Goal: Information Seeking & Learning: Learn about a topic

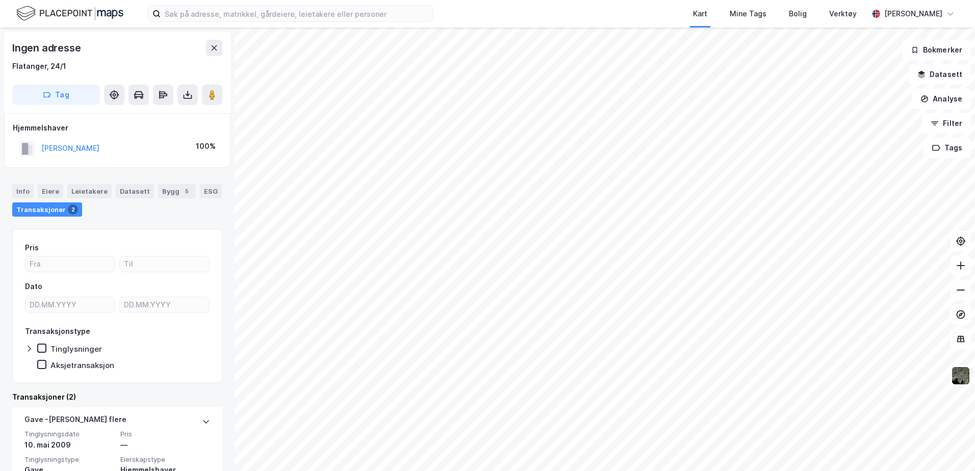
click at [597, 0] on html "Kart Mine Tags [PERSON_NAME] Verktøy [PERSON_NAME] Ingen adresse [GEOGRAPHIC_DA…" at bounding box center [487, 235] width 975 height 471
click at [300, 0] on html "Kart Mine Tags [PERSON_NAME] Verktøy [PERSON_NAME] Ingen adresse [GEOGRAPHIC_DA…" at bounding box center [487, 235] width 975 height 471
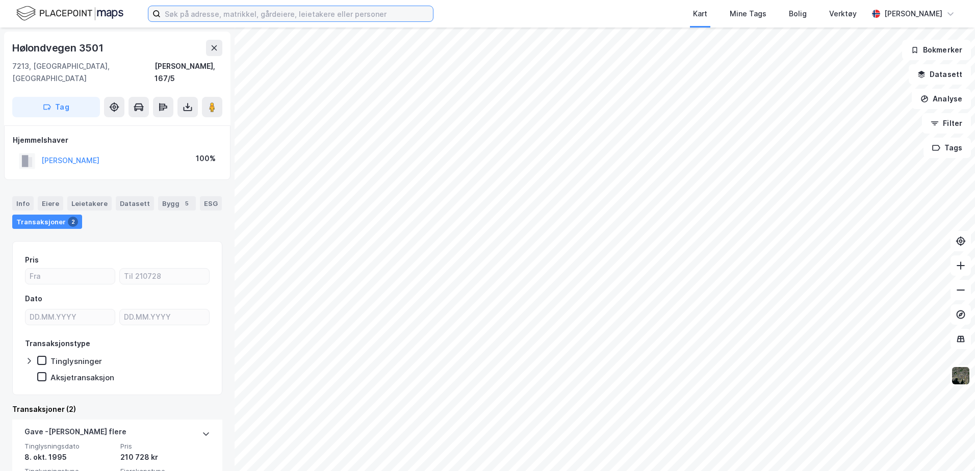
click at [276, 10] on input at bounding box center [297, 13] width 272 height 15
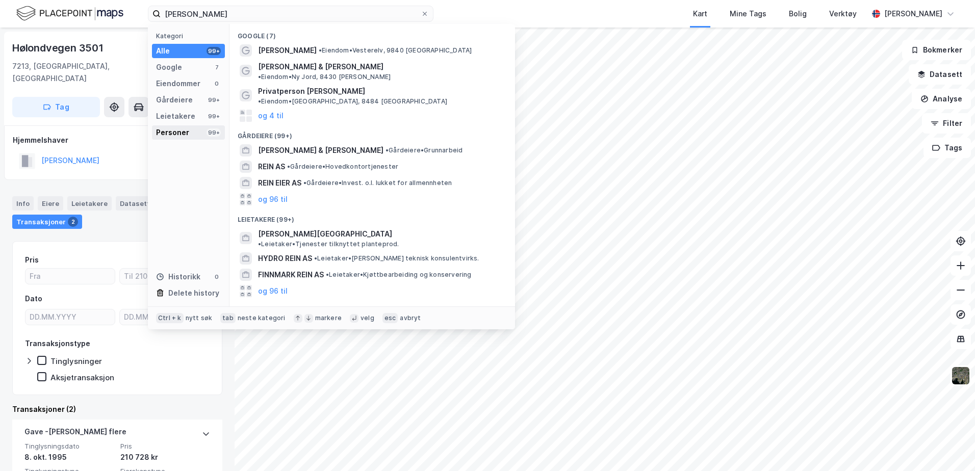
click at [179, 132] on div "Personer" at bounding box center [172, 132] width 33 height 12
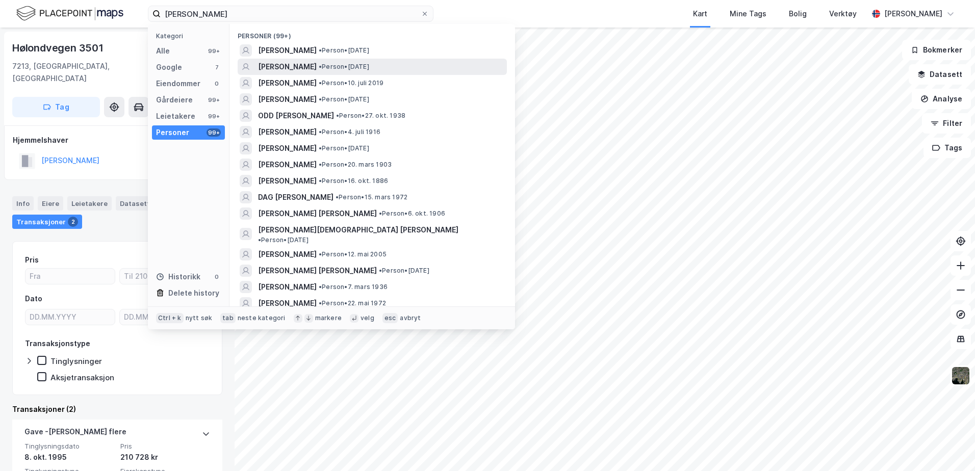
click at [271, 63] on span "[PERSON_NAME]" at bounding box center [287, 67] width 59 height 12
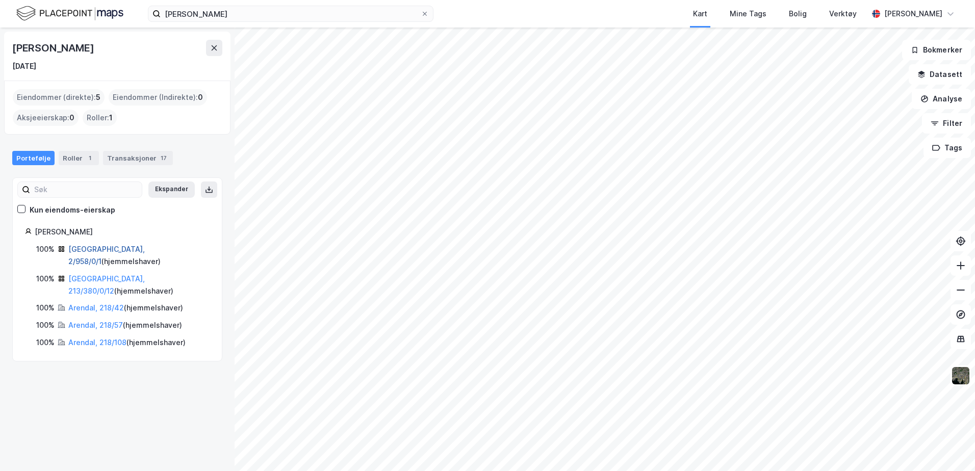
click at [110, 247] on link "[GEOGRAPHIC_DATA], 2/958/0/1" at bounding box center [106, 255] width 77 height 21
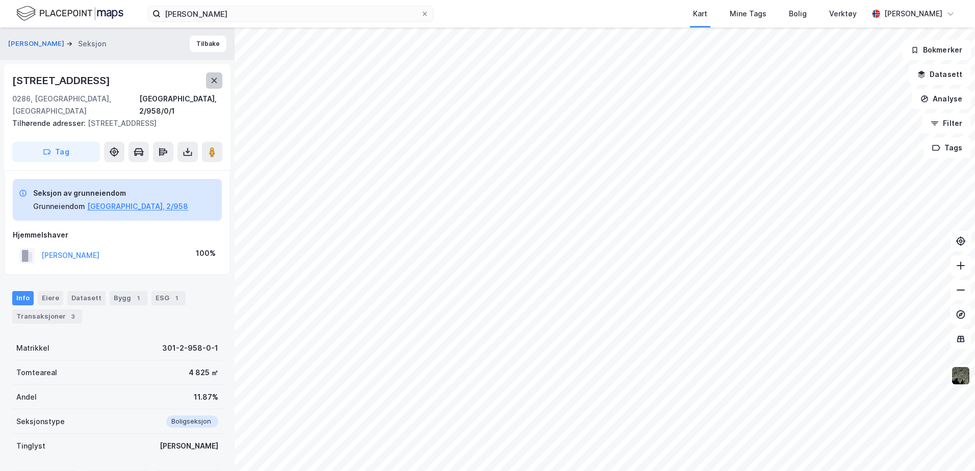
click at [218, 83] on icon at bounding box center [214, 81] width 8 height 8
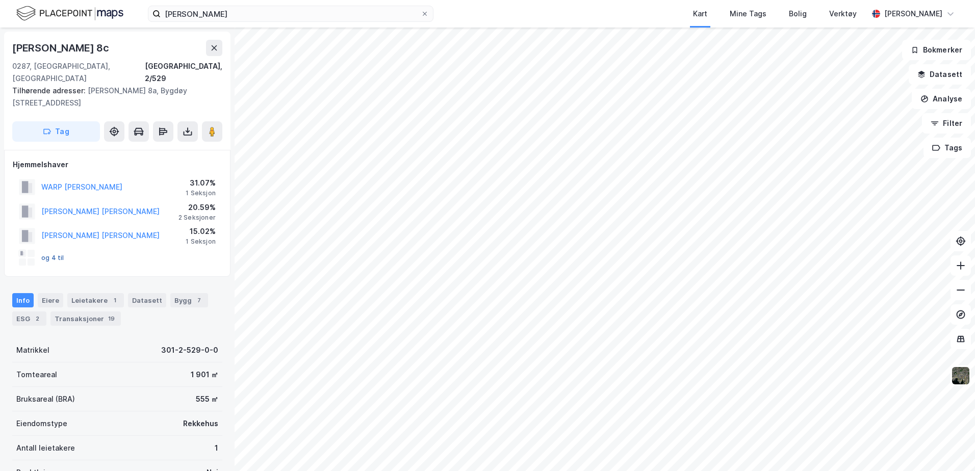
click at [0, 0] on button "og 4 til" at bounding box center [0, 0] width 0 height 0
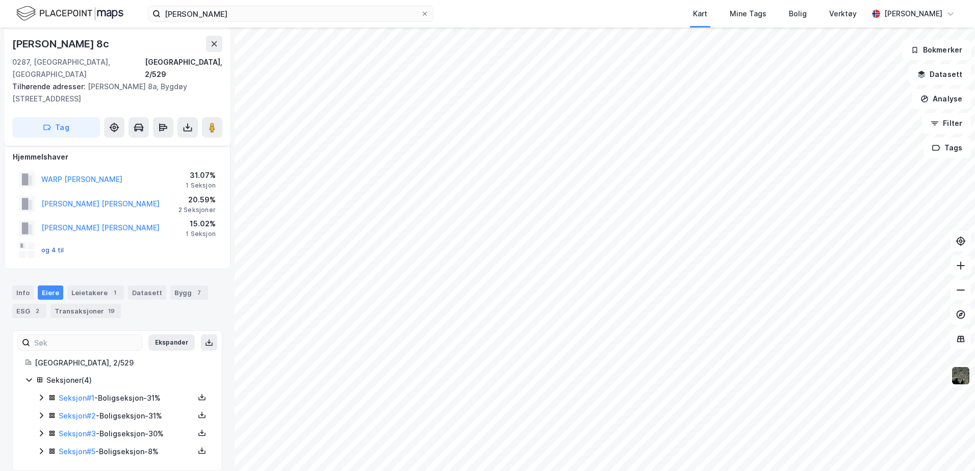
click at [0, 0] on button "og 4 til" at bounding box center [0, 0] width 0 height 0
click at [65, 447] on link "Seksjon # 5" at bounding box center [77, 451] width 37 height 9
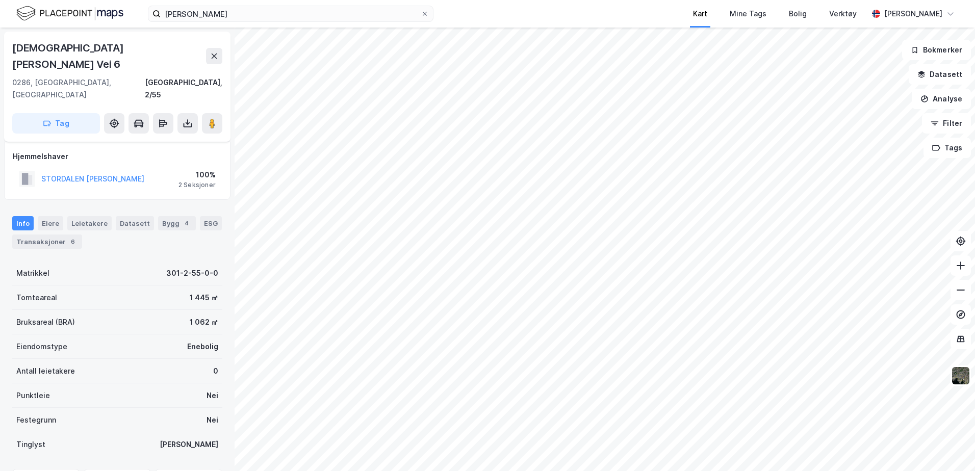
scroll to position [8, 0]
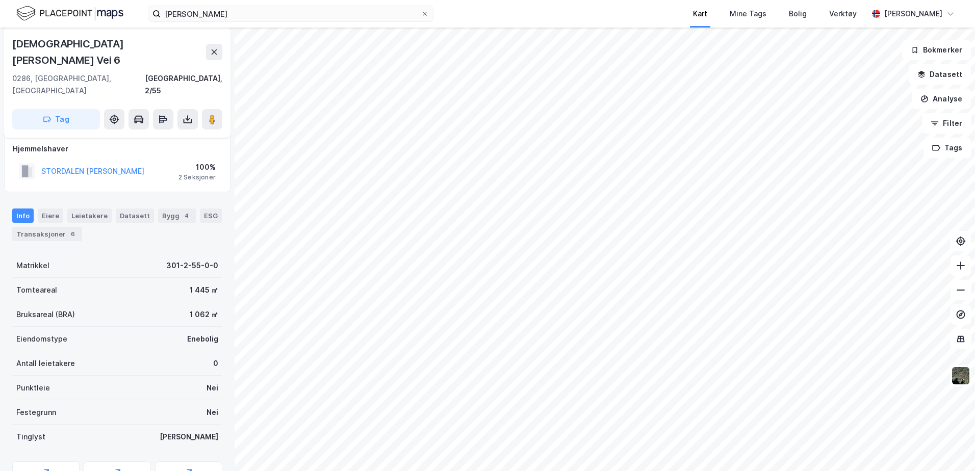
scroll to position [8, 0]
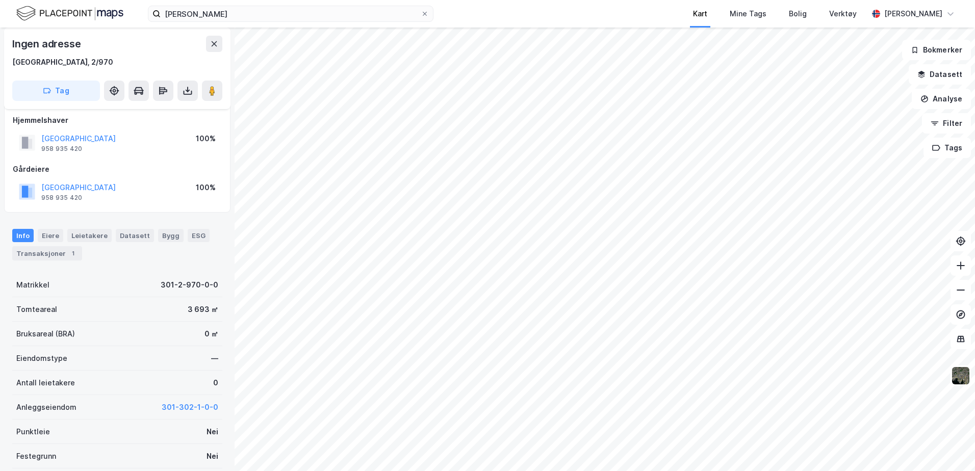
scroll to position [8, 0]
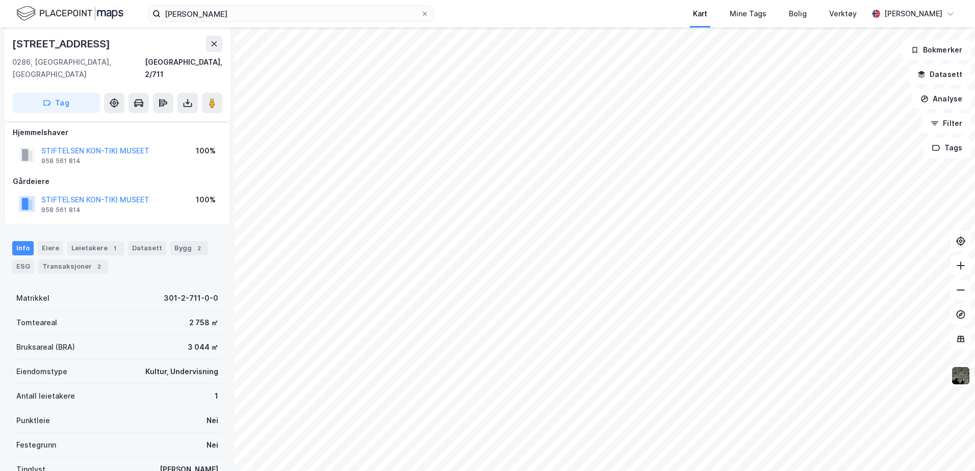
scroll to position [8, 0]
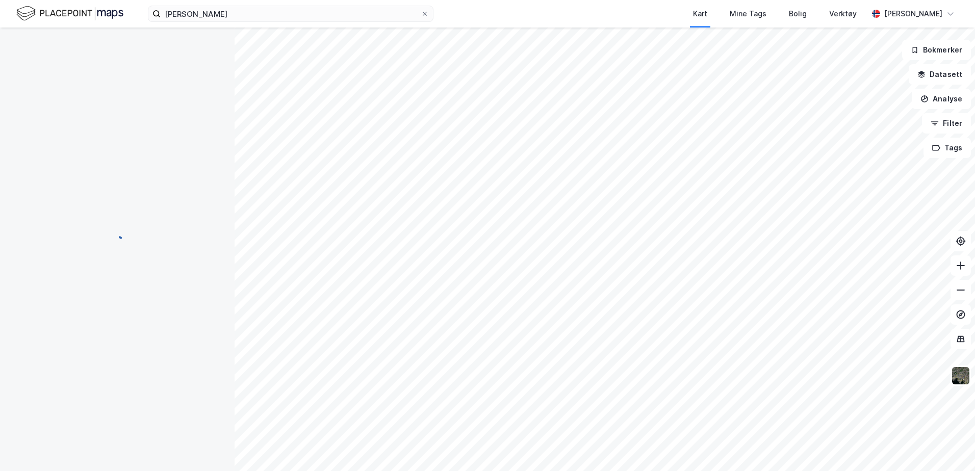
scroll to position [8, 0]
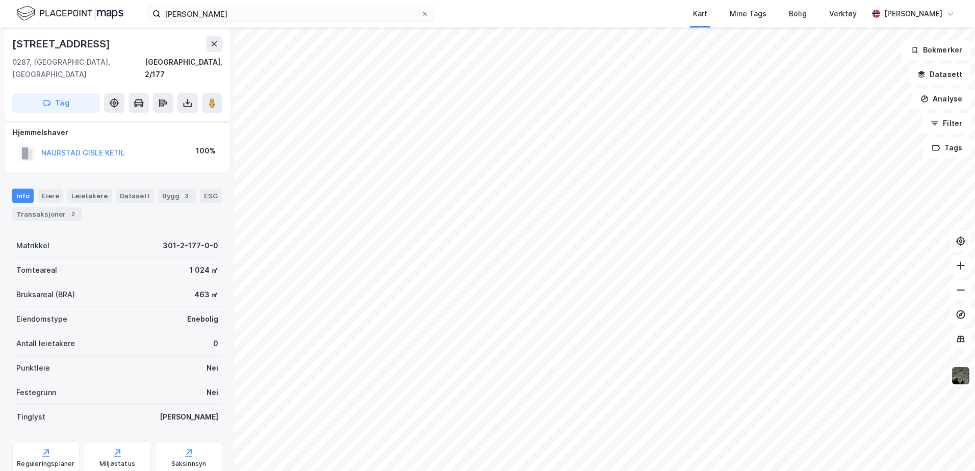
scroll to position [8, 0]
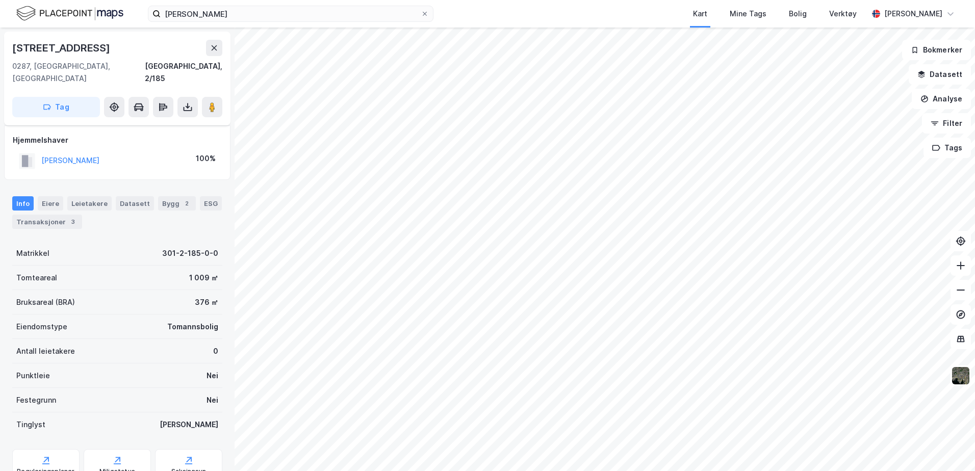
scroll to position [8, 0]
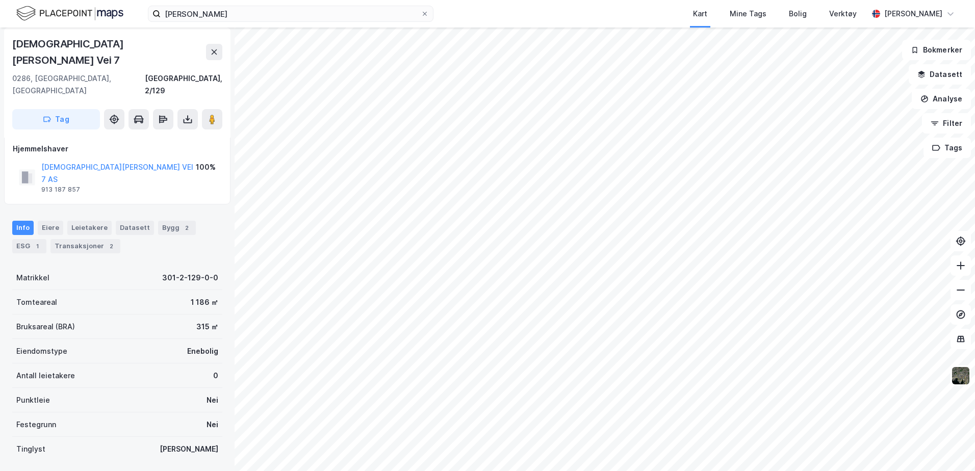
scroll to position [8, 0]
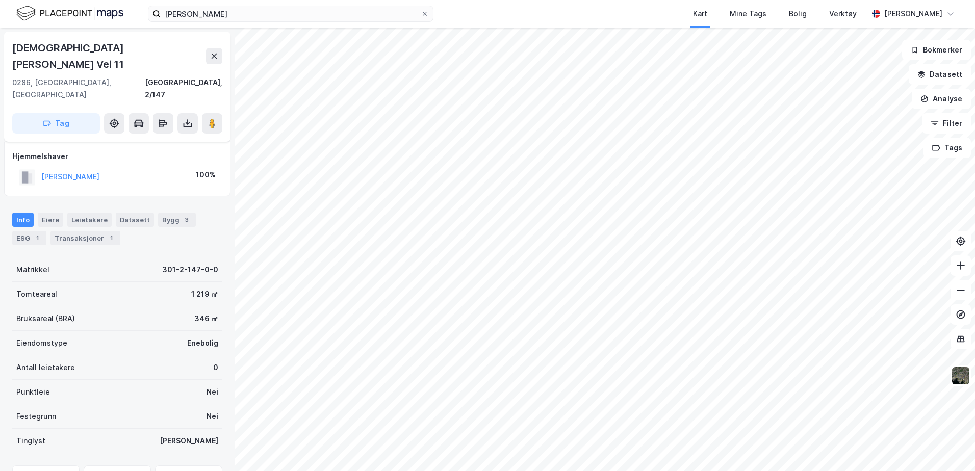
scroll to position [8, 0]
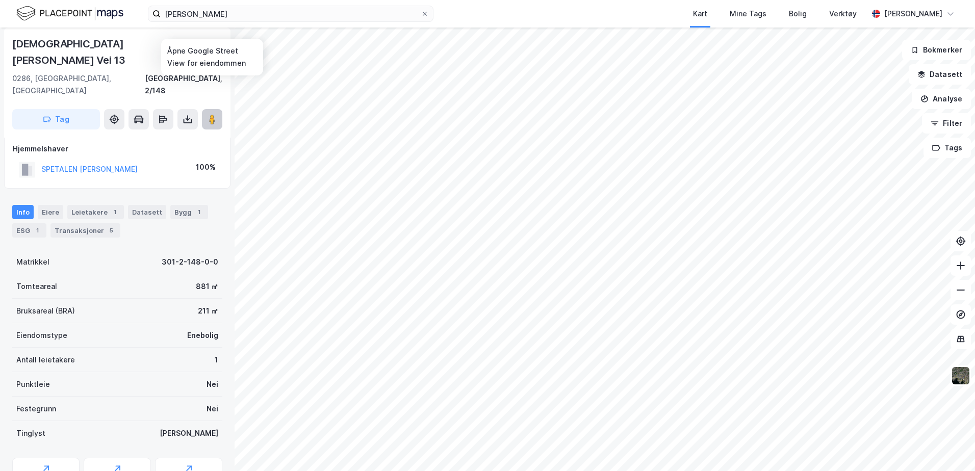
click at [210, 109] on button at bounding box center [212, 119] width 20 height 20
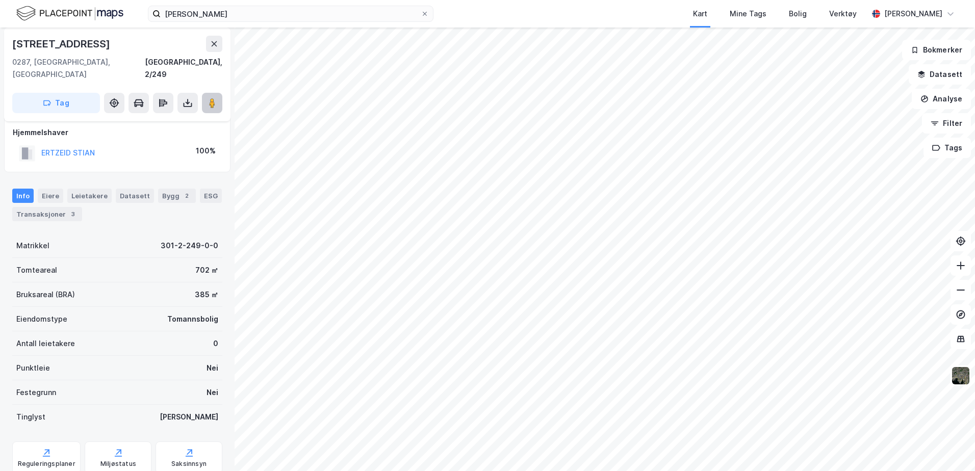
click at [210, 98] on image at bounding box center [212, 103] width 6 height 10
click at [422, 181] on div "[STREET_ADDRESS], 2/249 Tag Hjemmelshaver ERTZEID STIAN 100% Info Eiere Leietak…" at bounding box center [487, 250] width 975 height 444
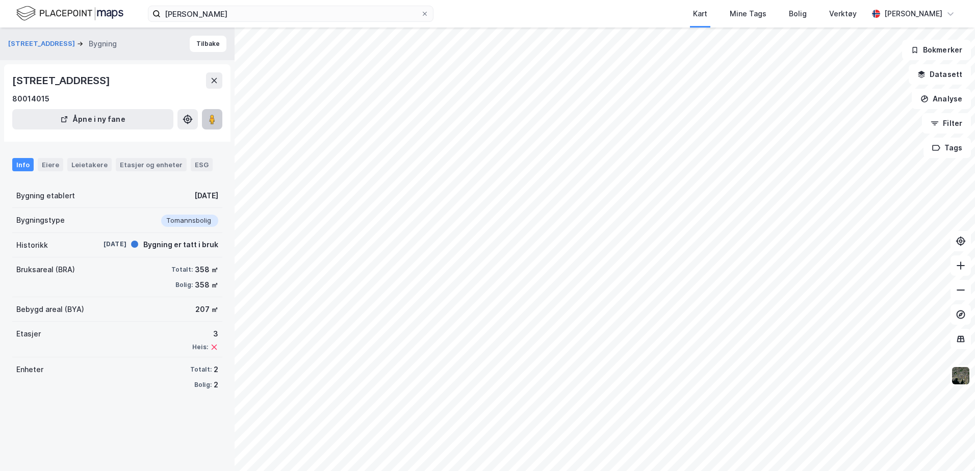
click at [209, 114] on icon at bounding box center [212, 119] width 10 height 10
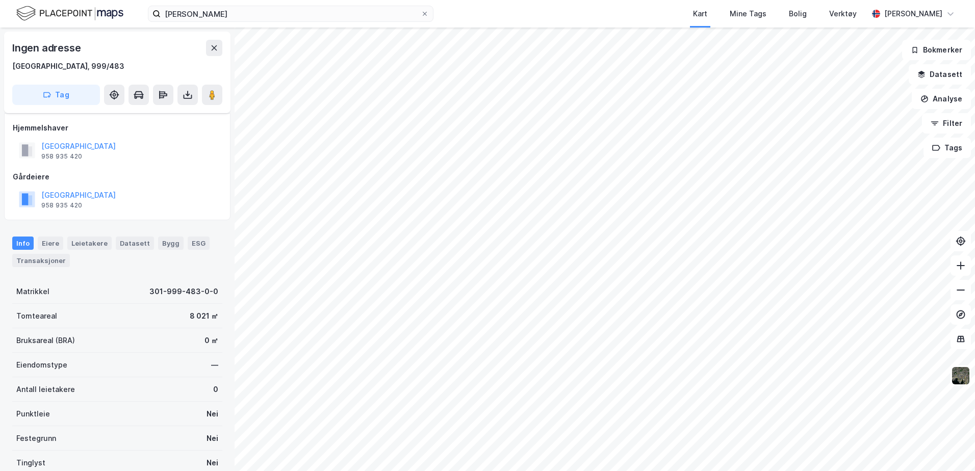
scroll to position [8, 0]
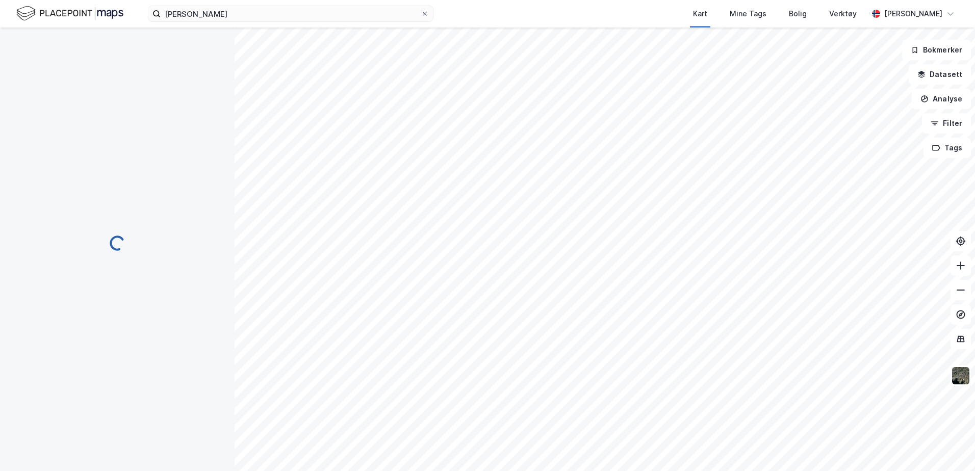
scroll to position [8, 0]
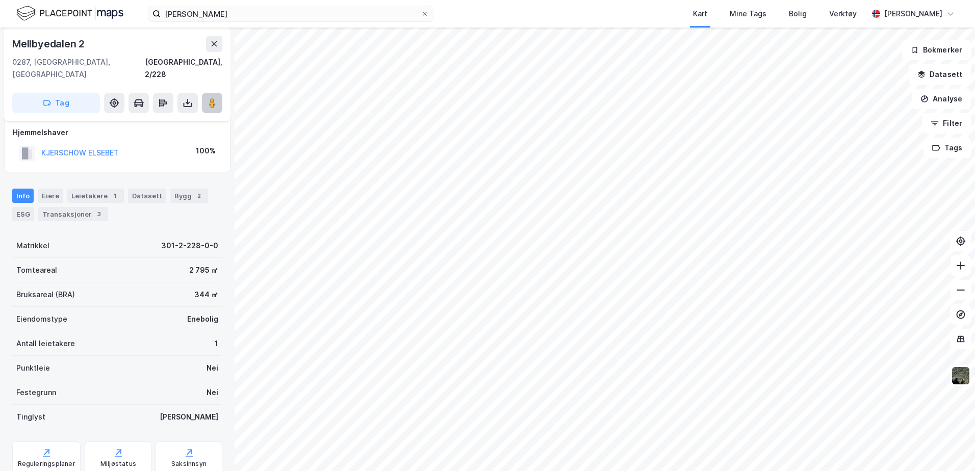
click at [219, 93] on button at bounding box center [212, 103] width 20 height 20
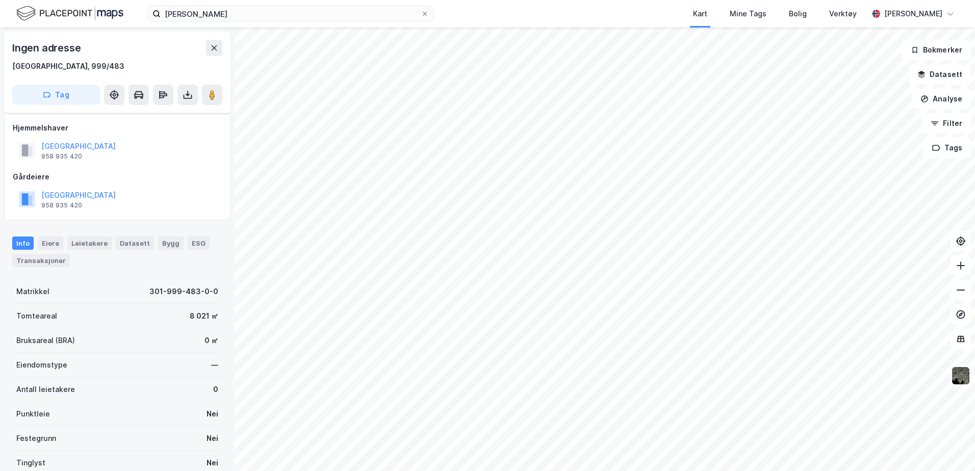
scroll to position [8, 0]
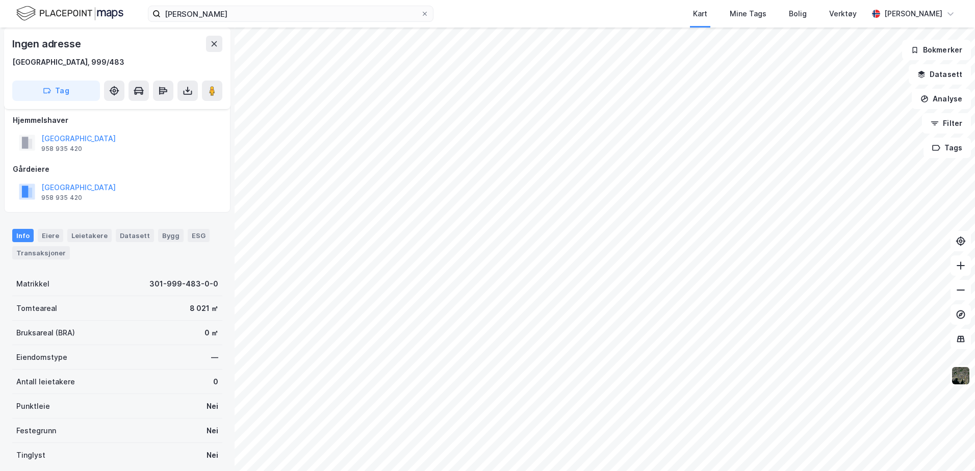
scroll to position [8, 0]
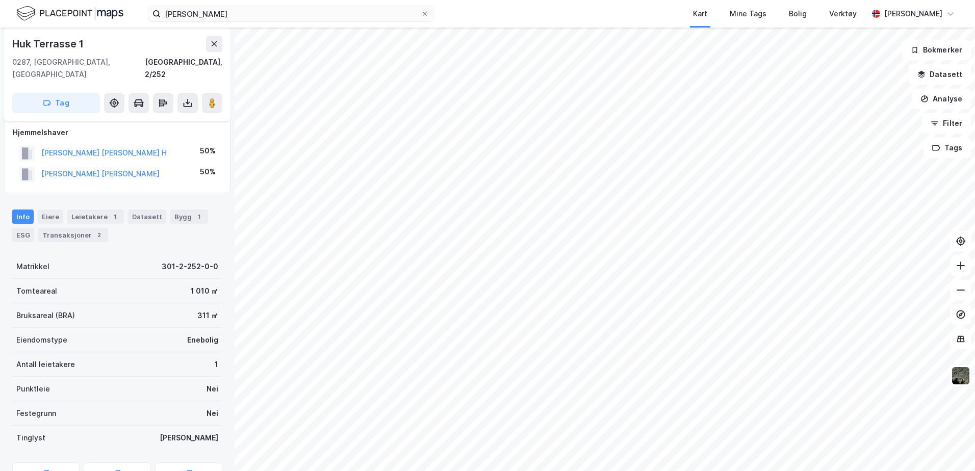
scroll to position [8, 0]
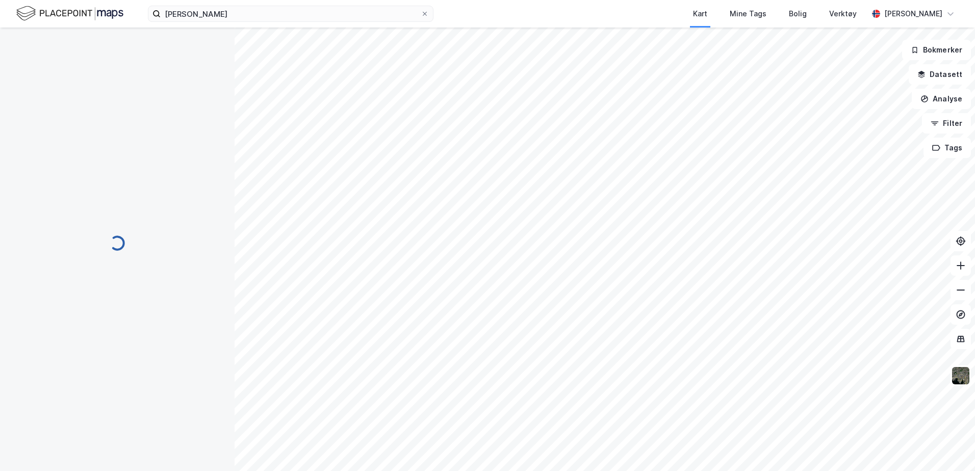
scroll to position [8, 0]
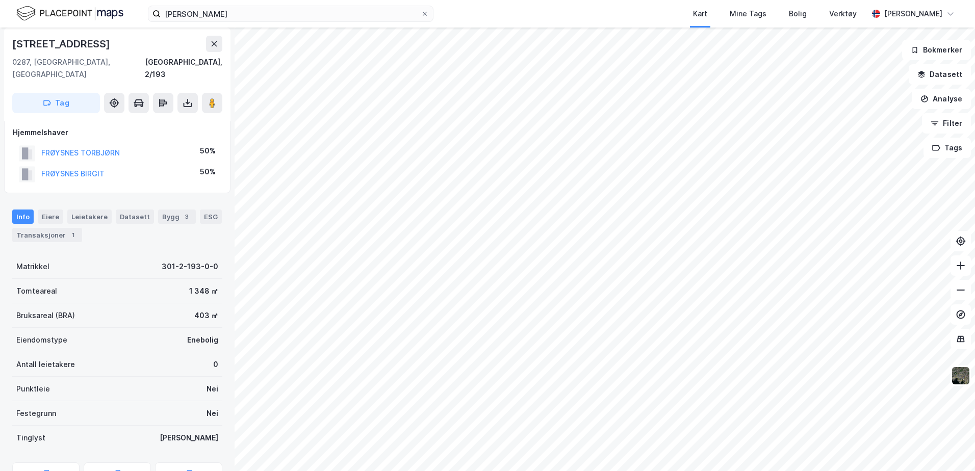
scroll to position [8, 0]
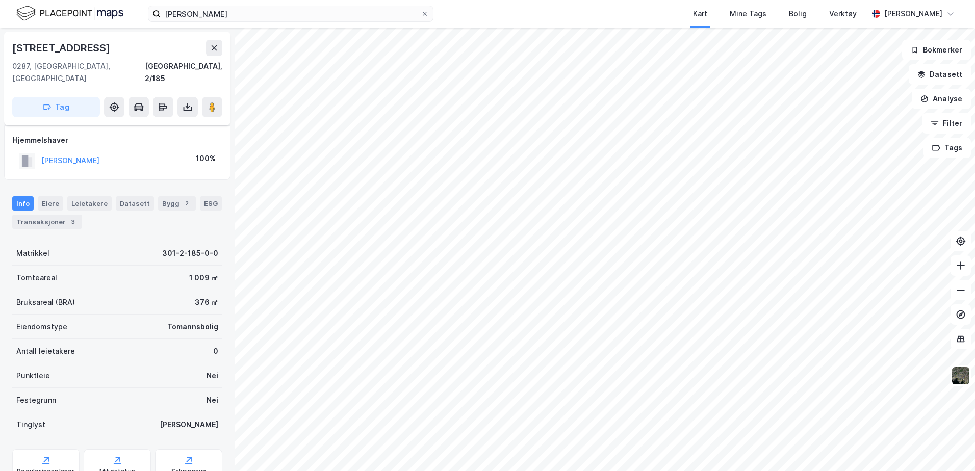
scroll to position [8, 0]
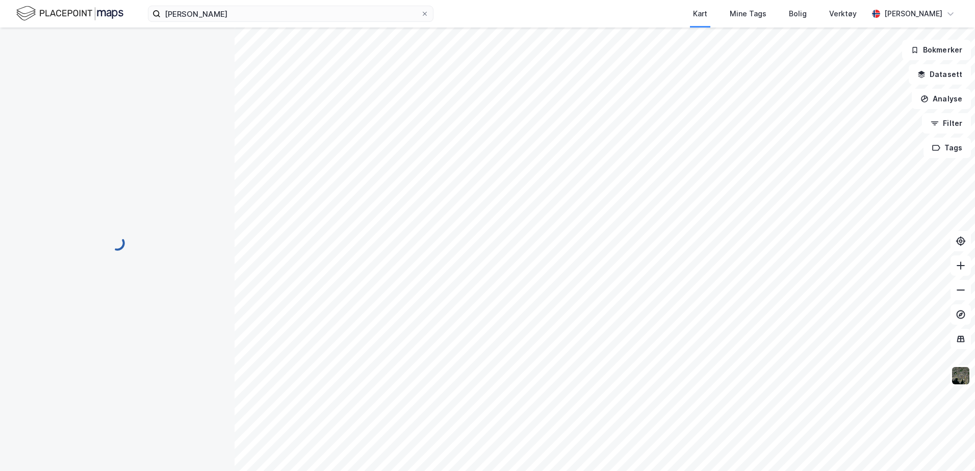
scroll to position [8, 0]
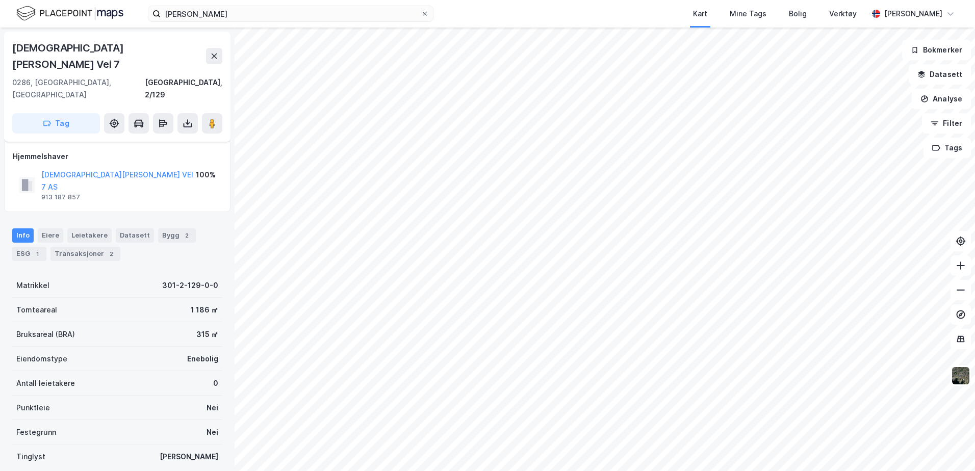
scroll to position [8, 0]
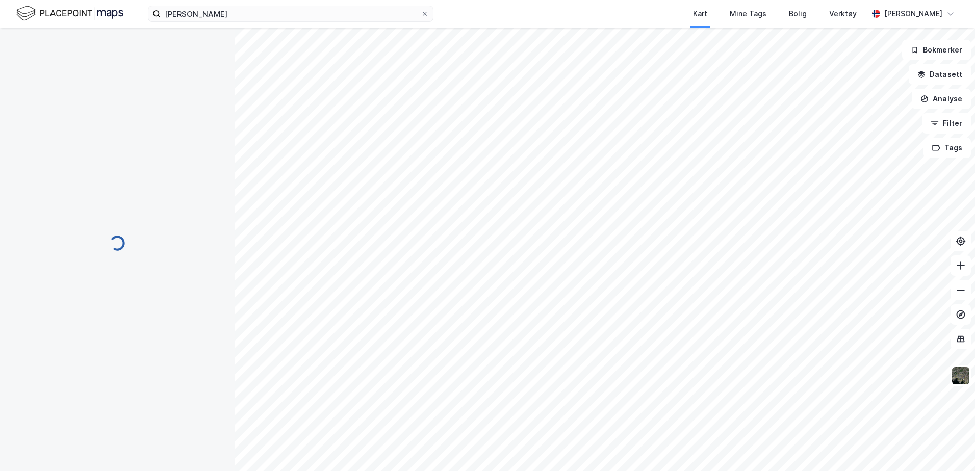
scroll to position [8, 0]
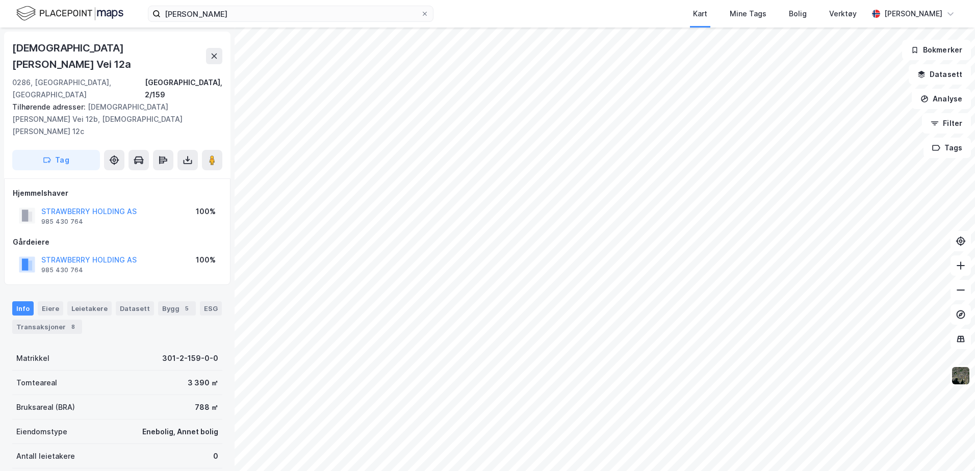
scroll to position [8, 0]
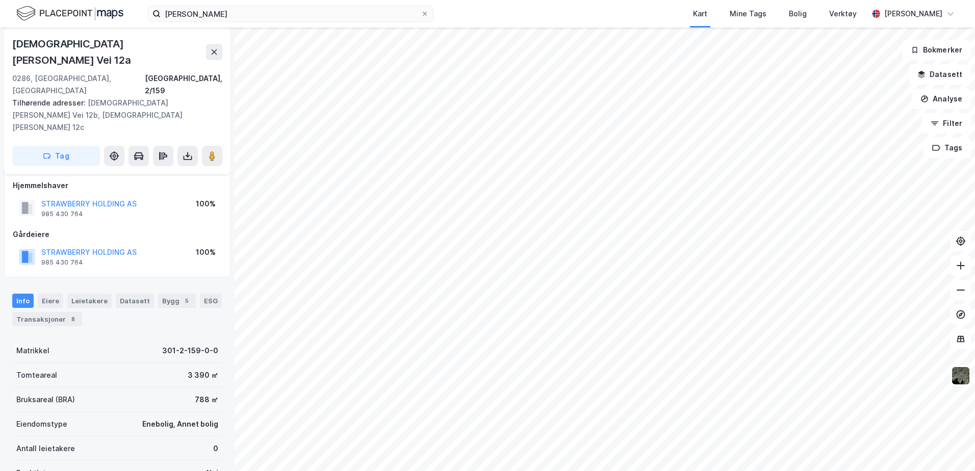
scroll to position [8, 0]
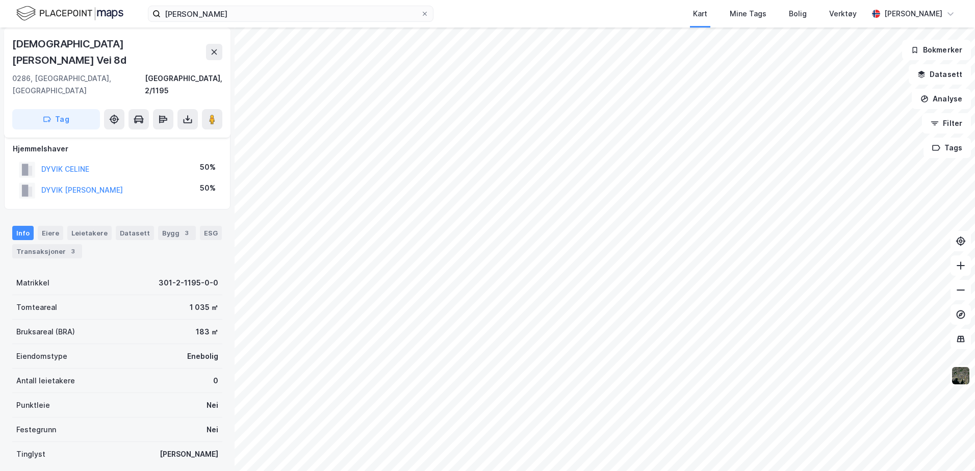
scroll to position [8, 0]
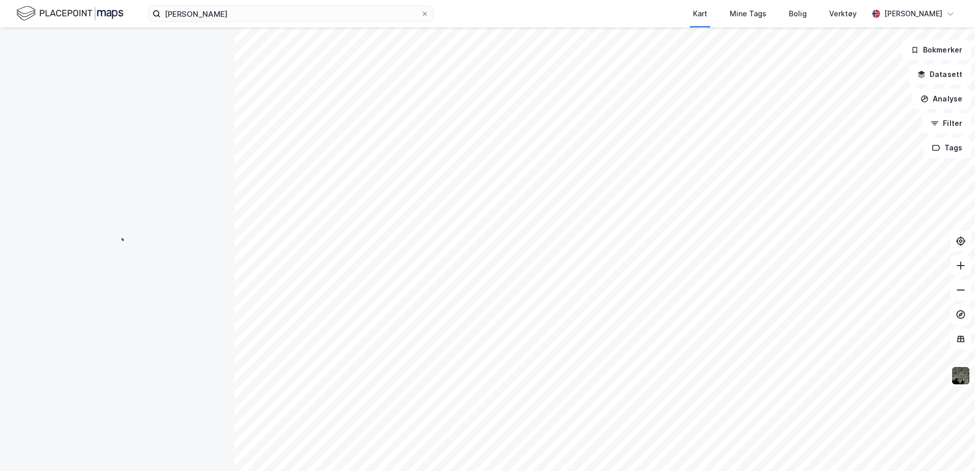
scroll to position [8, 0]
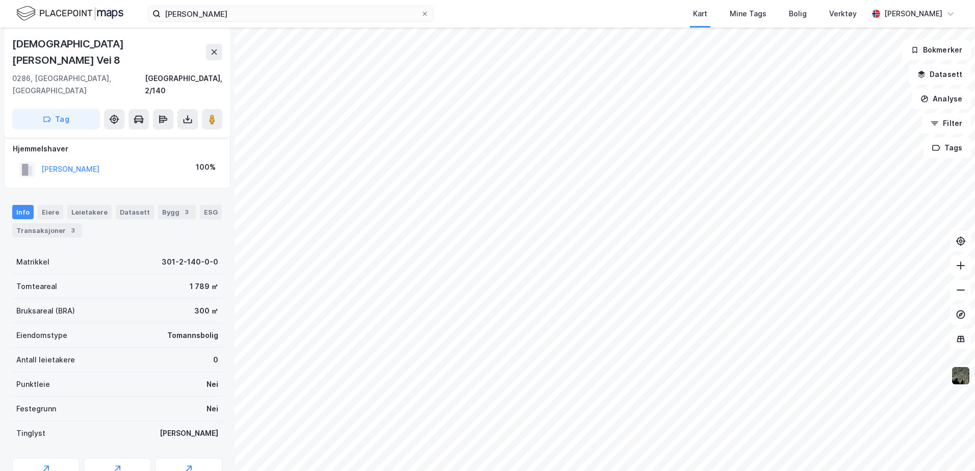
scroll to position [8, 0]
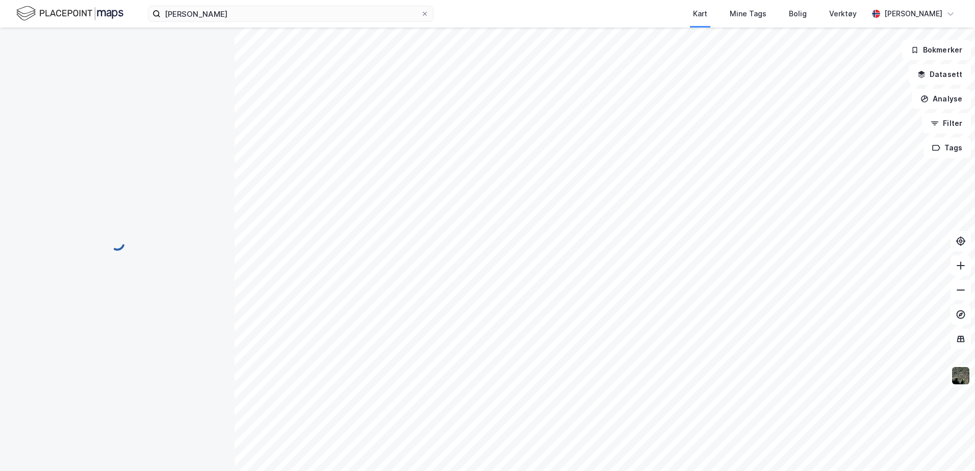
scroll to position [8, 0]
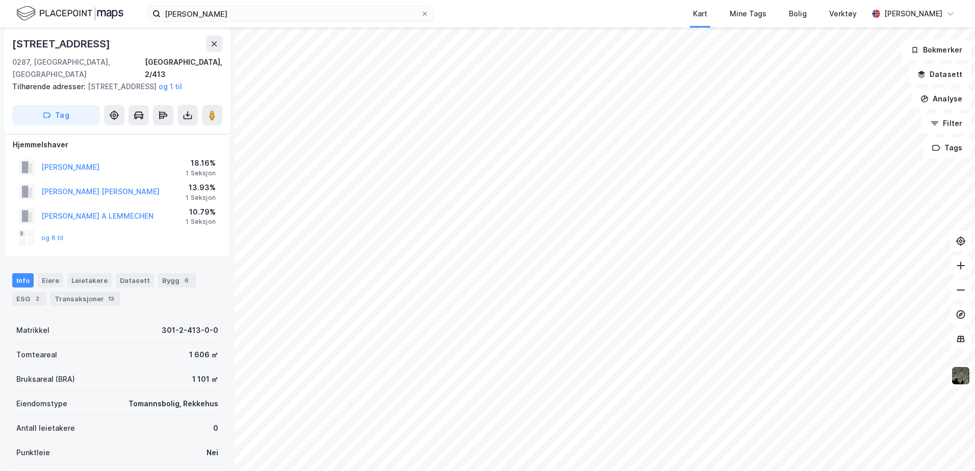
scroll to position [8, 0]
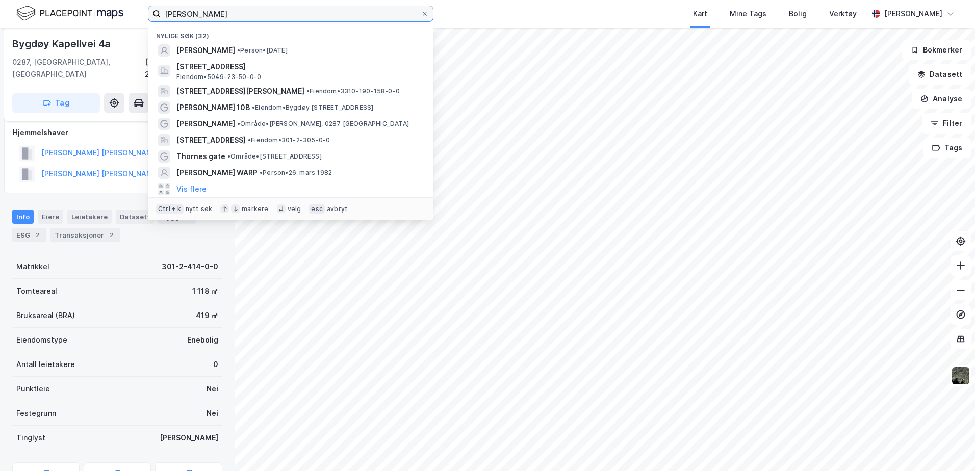
drag, startPoint x: 238, startPoint y: 13, endPoint x: 158, endPoint y: 15, distance: 80.1
click at [159, 14] on label "[PERSON_NAME]" at bounding box center [291, 14] width 286 height 16
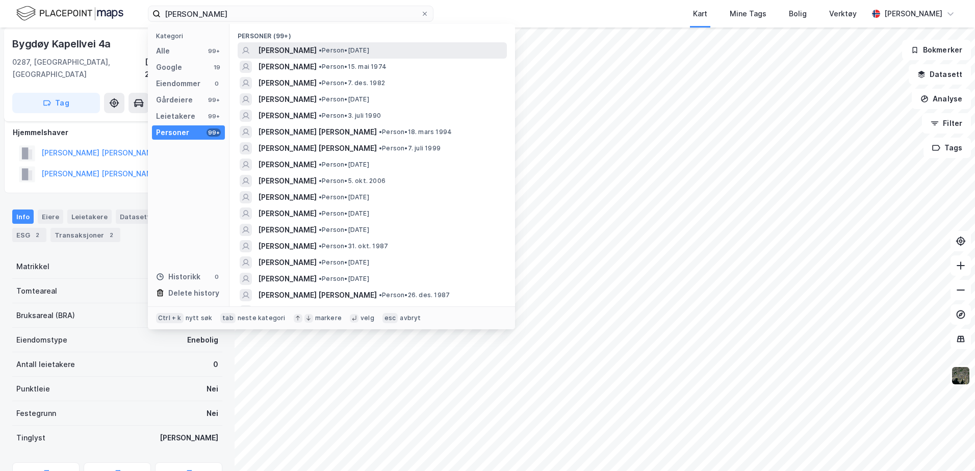
click at [311, 48] on span "[PERSON_NAME]" at bounding box center [287, 50] width 59 height 12
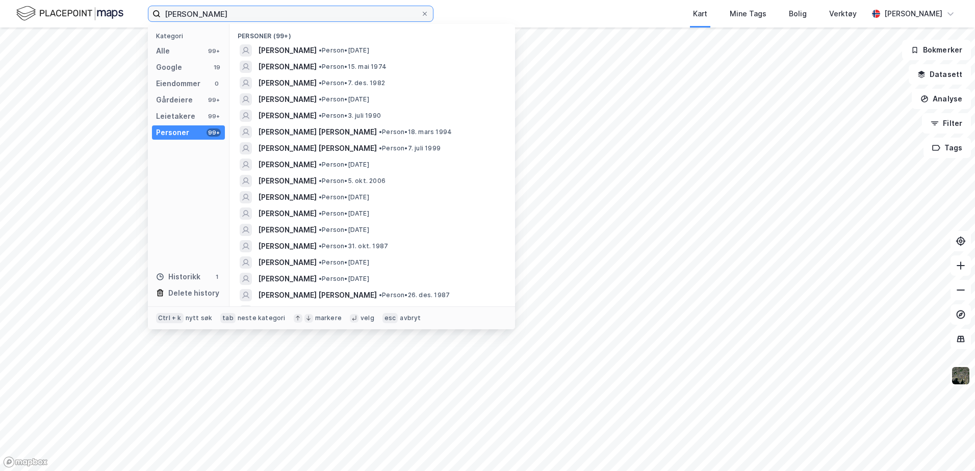
drag, startPoint x: 245, startPoint y: 10, endPoint x: 121, endPoint y: 8, distance: 123.5
click at [121, 8] on div "[PERSON_NAME] Kategori Alle 99+ Google 19 Eiendommer 0 Gårdeiere 99+ Leietakere…" at bounding box center [487, 14] width 975 height 28
drag, startPoint x: 289, startPoint y: 16, endPoint x: 160, endPoint y: 15, distance: 129.1
click at [160, 15] on label "[PERSON_NAME], bygdøy" at bounding box center [291, 14] width 286 height 16
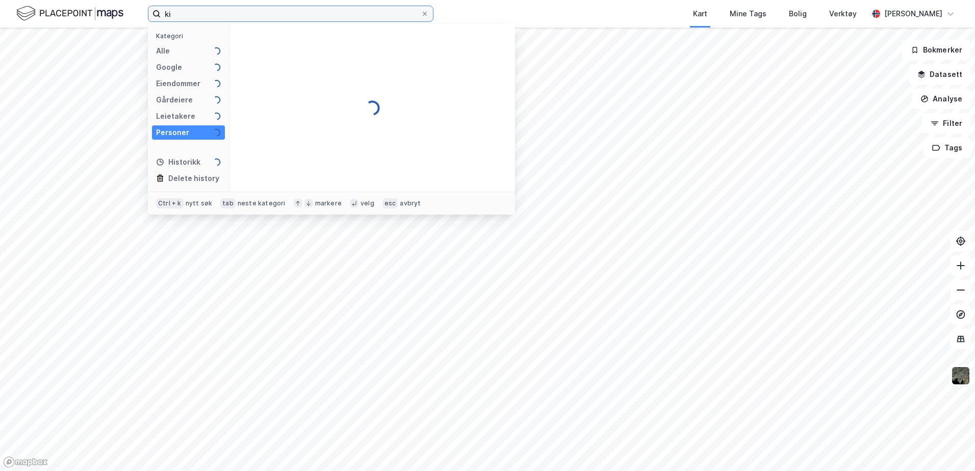
type input "k"
type input "[STREET_ADDRESS]"
click at [175, 88] on div "Eiendommer" at bounding box center [178, 84] width 44 height 12
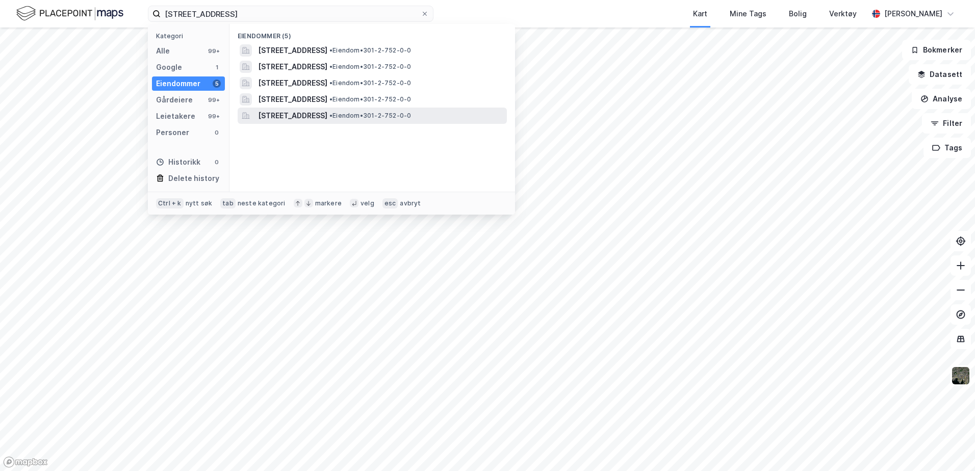
click at [277, 111] on span "[STREET_ADDRESS]" at bounding box center [292, 116] width 69 height 12
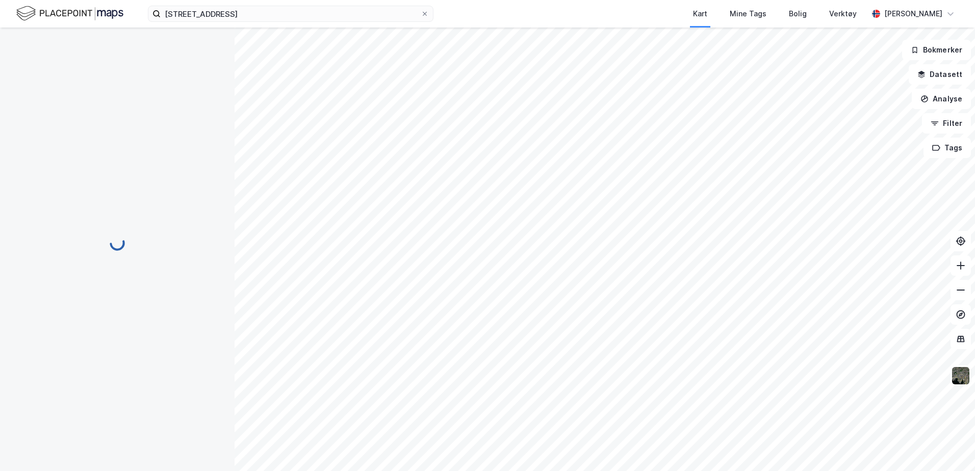
scroll to position [8, 0]
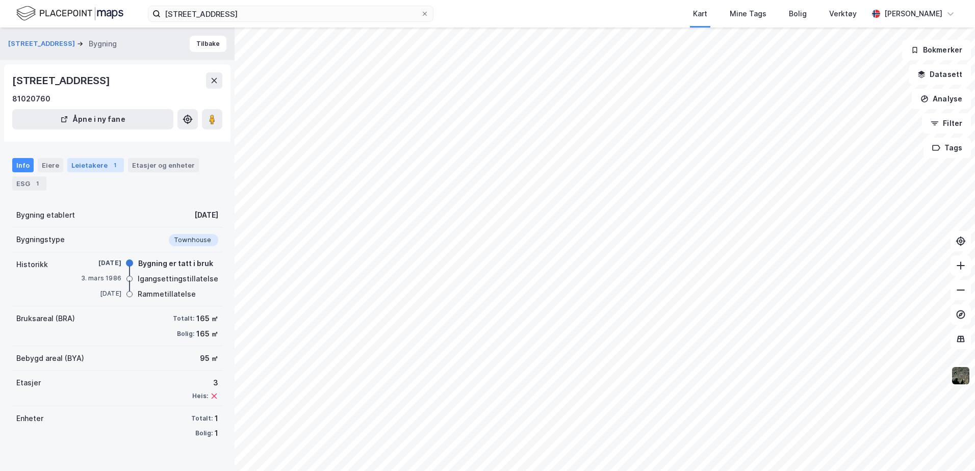
click at [97, 161] on div "Leietakere 1" at bounding box center [95, 165] width 57 height 14
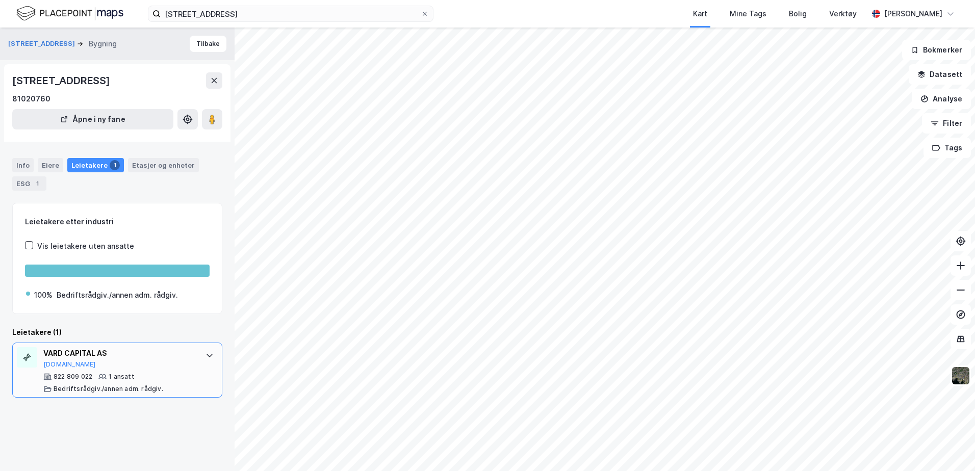
click at [123, 376] on div "1 ansatt" at bounding box center [122, 377] width 26 height 8
click at [53, 363] on button "[DOMAIN_NAME]" at bounding box center [69, 365] width 53 height 8
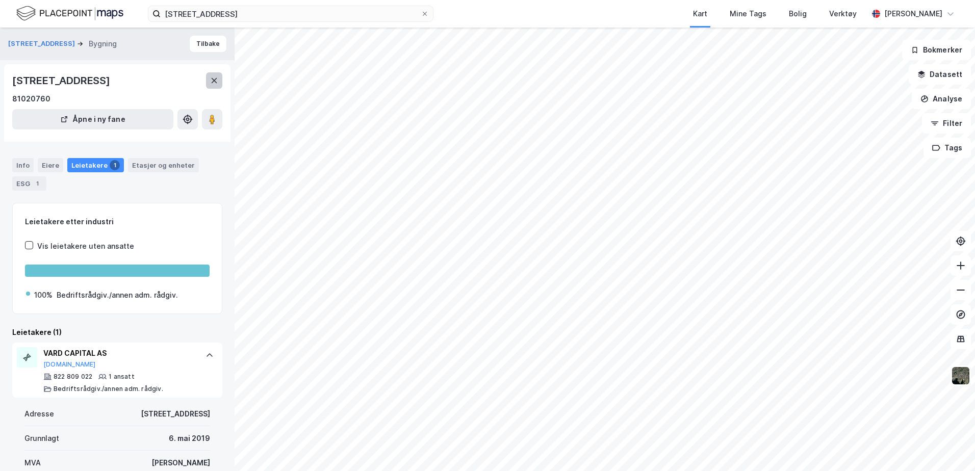
click at [212, 77] on icon at bounding box center [214, 81] width 8 height 8
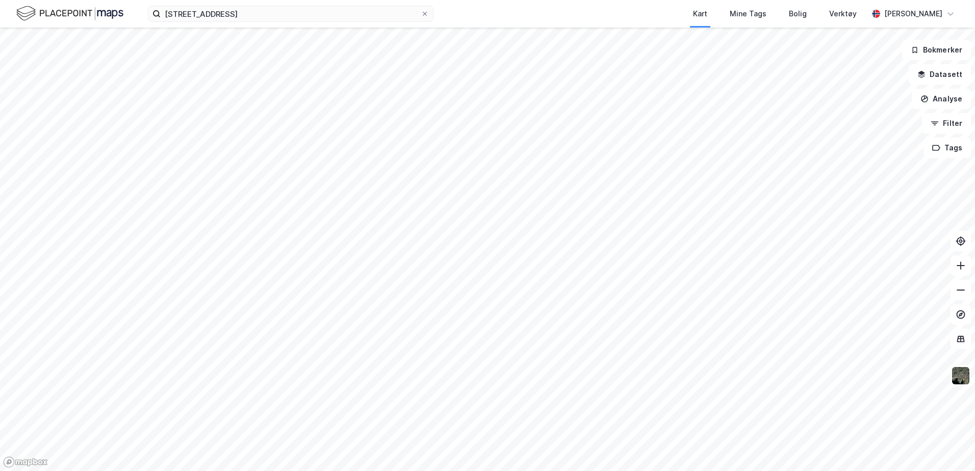
click at [618, 0] on html "[STREET_ADDRESS] Kart Mine Tags [PERSON_NAME] Verktøy [PERSON_NAME] Bokmerker D…" at bounding box center [487, 235] width 975 height 471
click at [441, 0] on html "[STREET_ADDRESS] Kart Mine Tags [PERSON_NAME] Verktøy [PERSON_NAME] Bokmerker D…" at bounding box center [487, 235] width 975 height 471
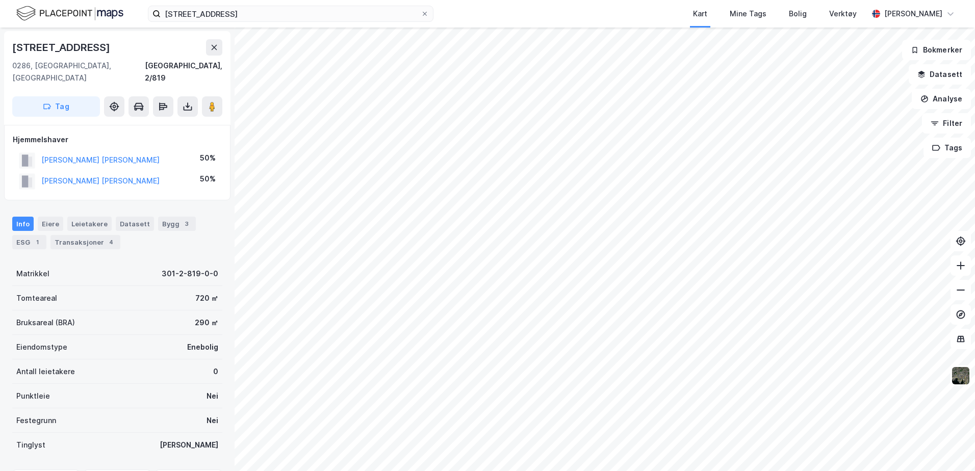
scroll to position [1, 0]
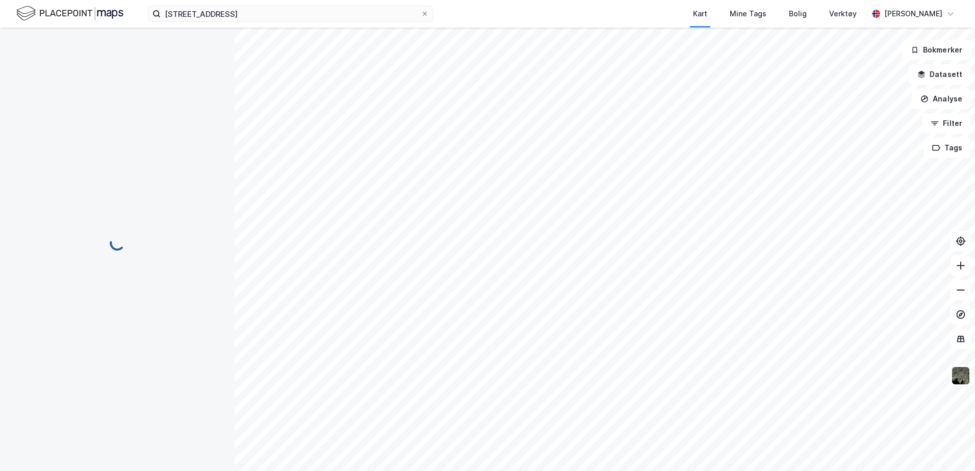
scroll to position [1, 0]
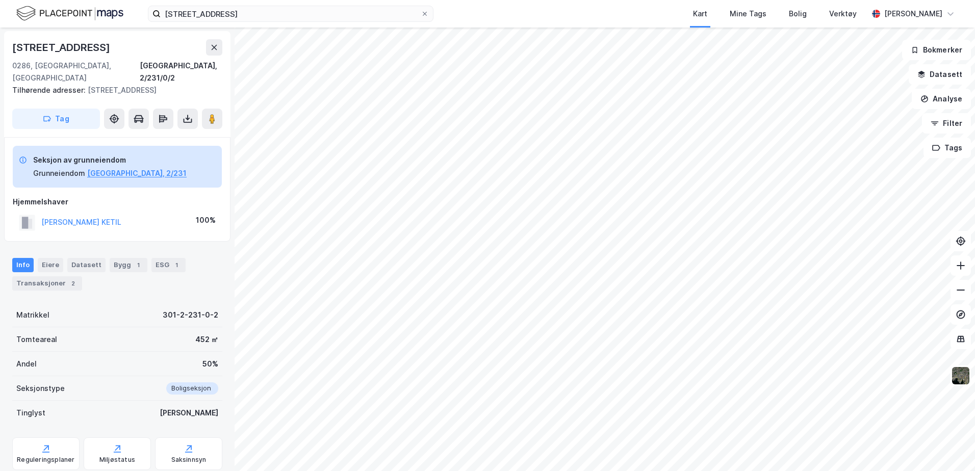
scroll to position [1, 0]
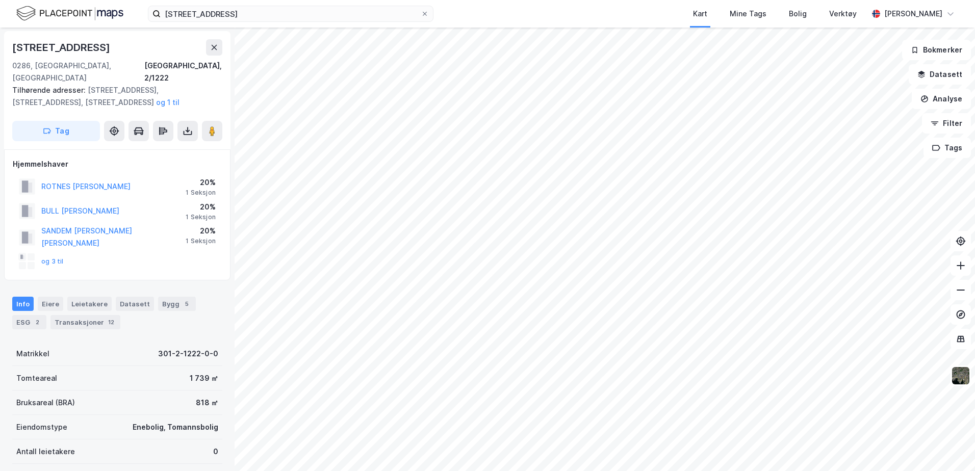
scroll to position [1, 0]
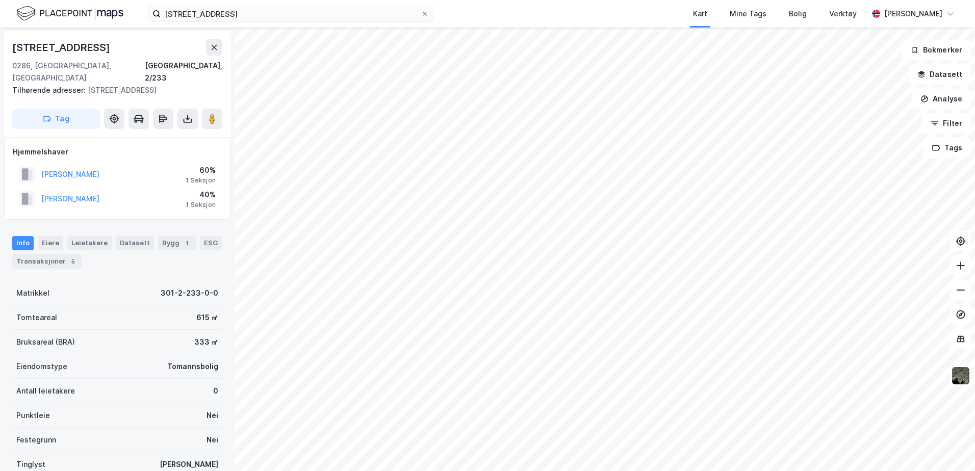
scroll to position [1, 0]
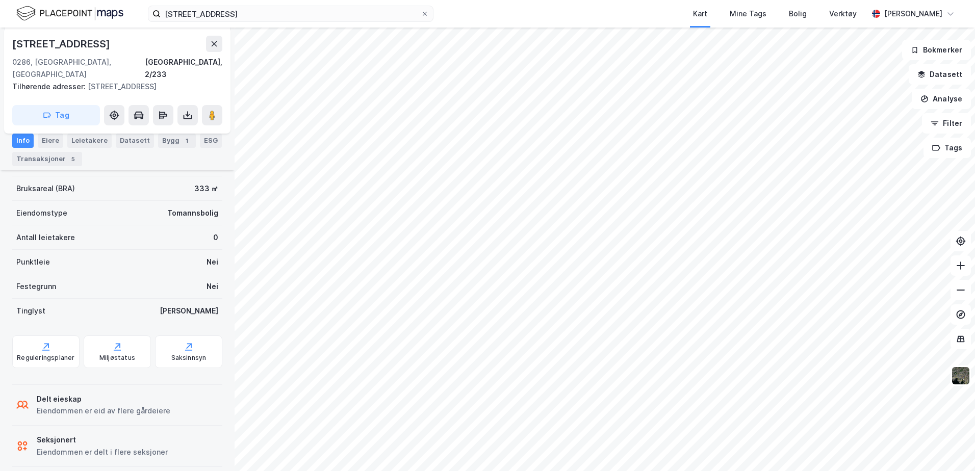
scroll to position [1, 0]
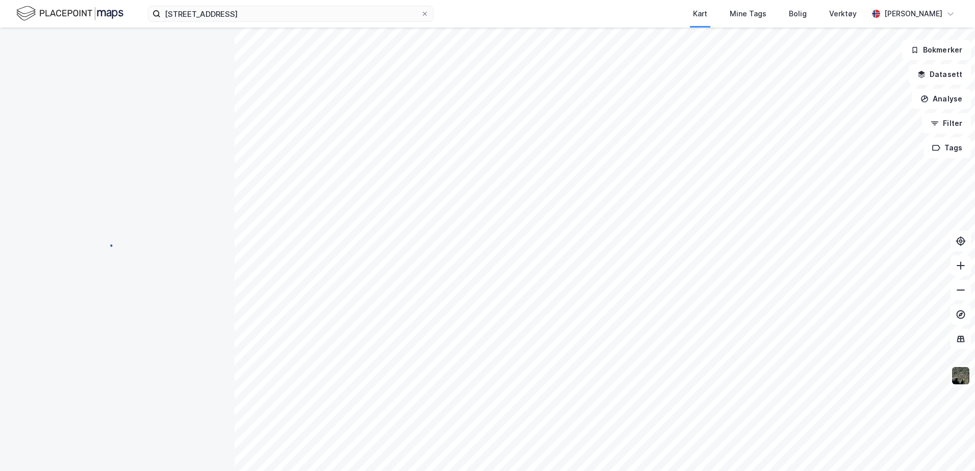
scroll to position [1, 0]
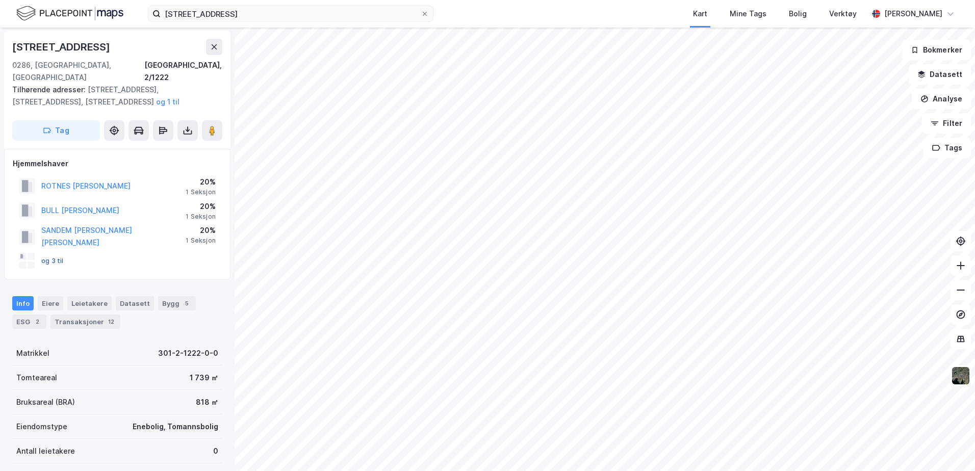
click at [0, 0] on button "og 3 til" at bounding box center [0, 0] width 0 height 0
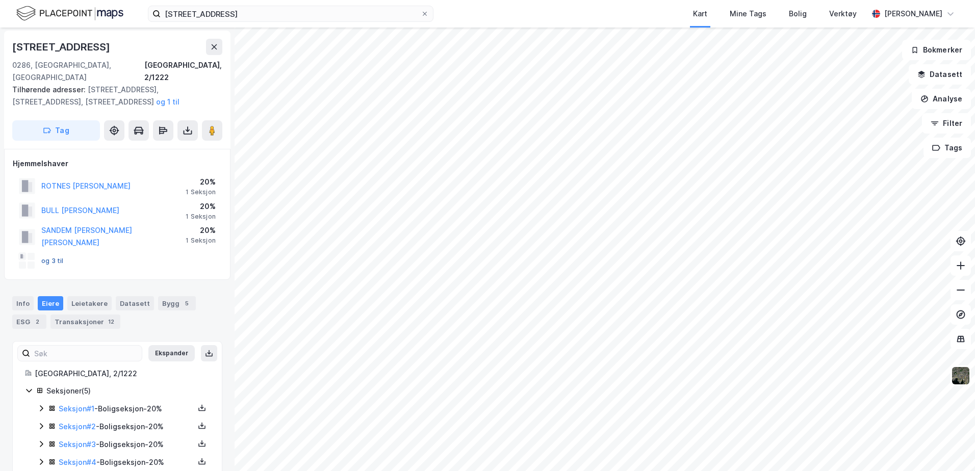
scroll to position [26, 0]
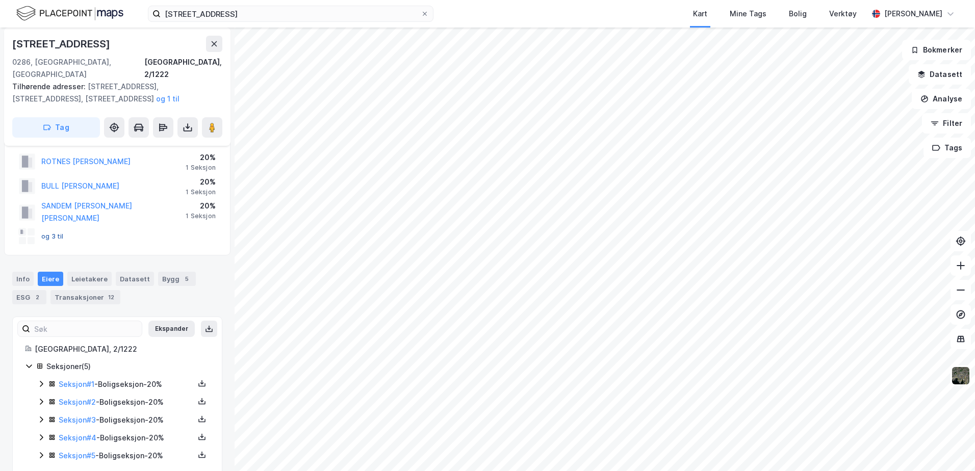
click at [0, 0] on button "og 3 til" at bounding box center [0, 0] width 0 height 0
click at [80, 451] on link "Seksjon # 5" at bounding box center [77, 455] width 37 height 9
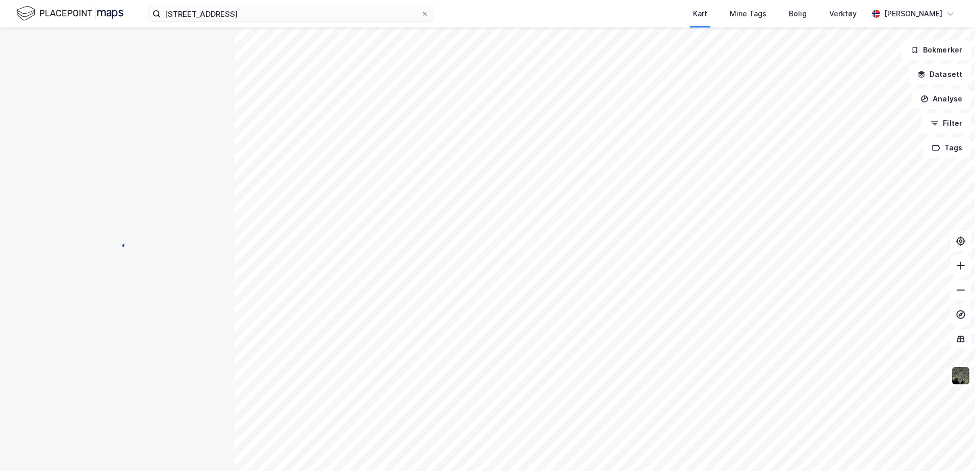
scroll to position [1, 0]
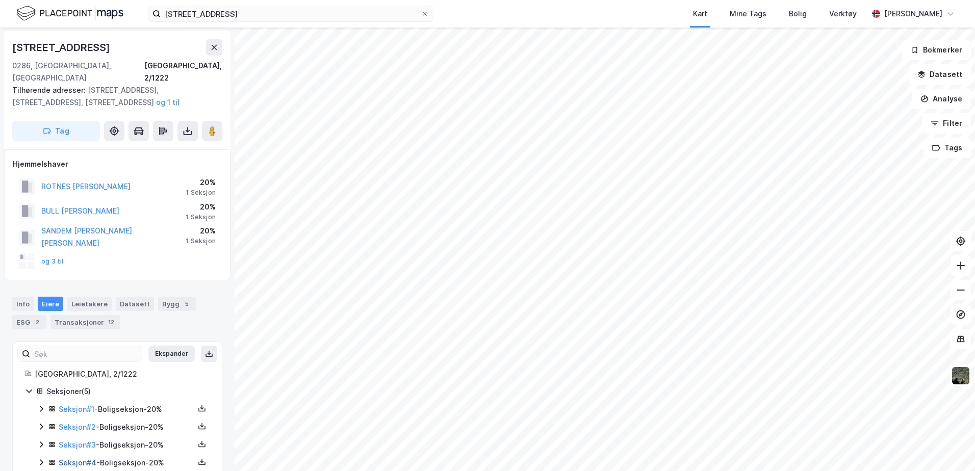
click at [64, 459] on link "Seksjon # 4" at bounding box center [78, 463] width 38 height 9
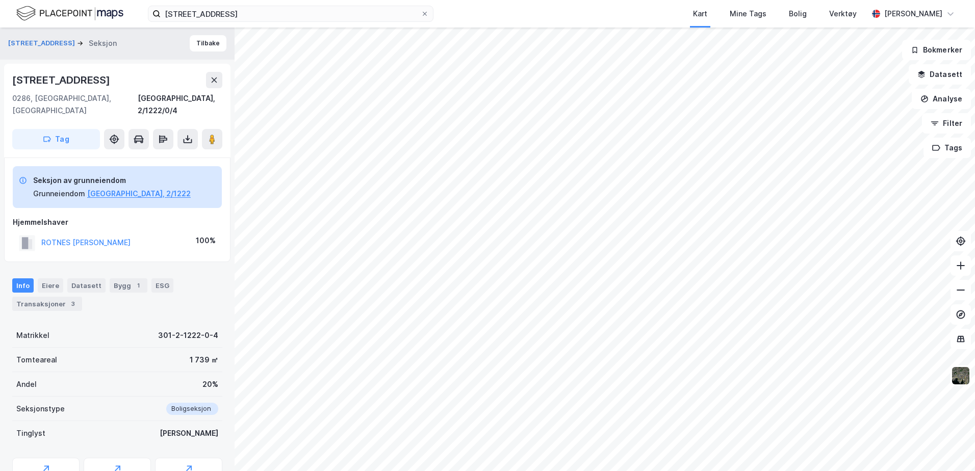
scroll to position [1, 0]
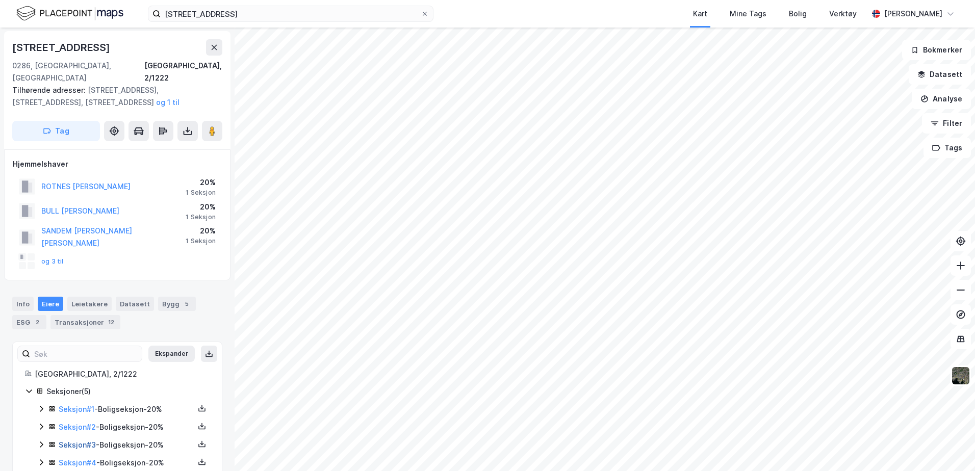
click at [74, 441] on link "Seksjon # 3" at bounding box center [77, 445] width 37 height 9
click at [72, 423] on link "Seksjon # 2" at bounding box center [77, 427] width 37 height 9
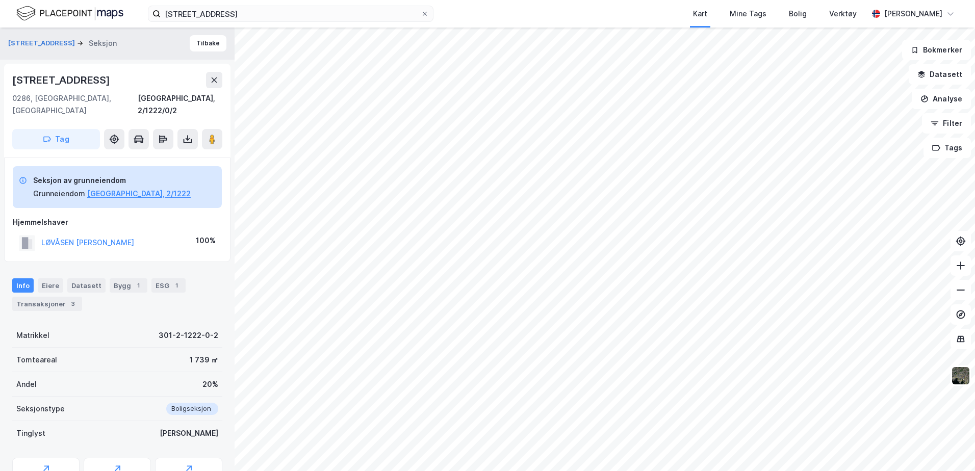
scroll to position [1, 0]
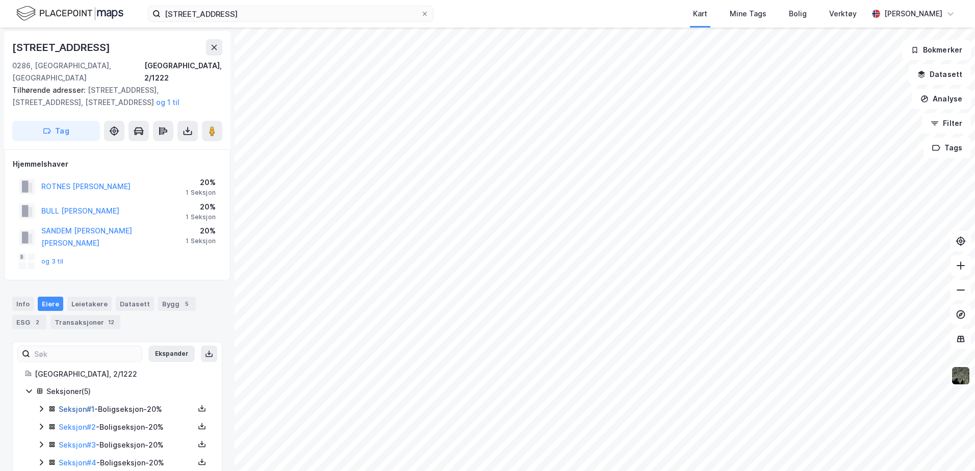
click at [81, 405] on link "Seksjon # 1" at bounding box center [77, 409] width 36 height 9
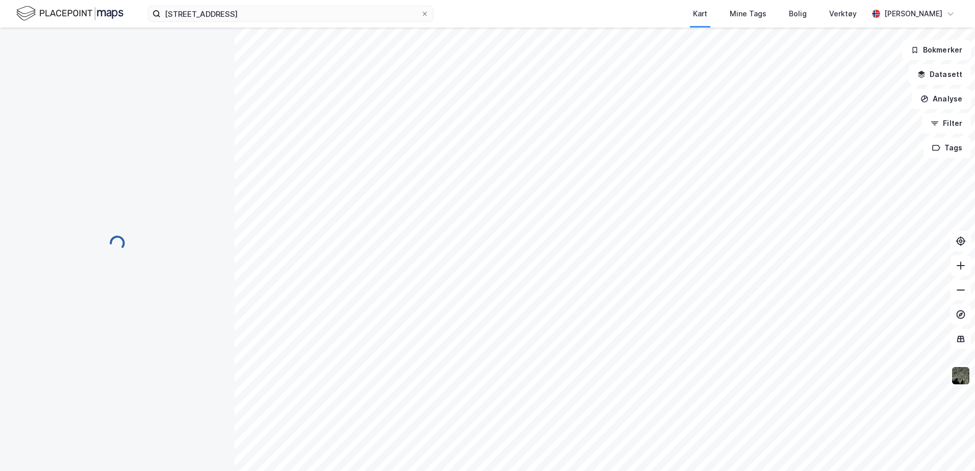
scroll to position [1, 0]
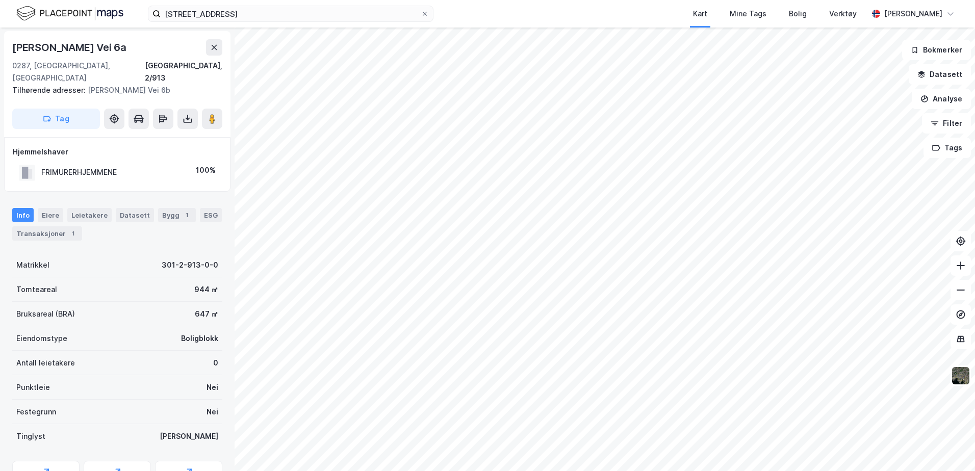
scroll to position [1, 0]
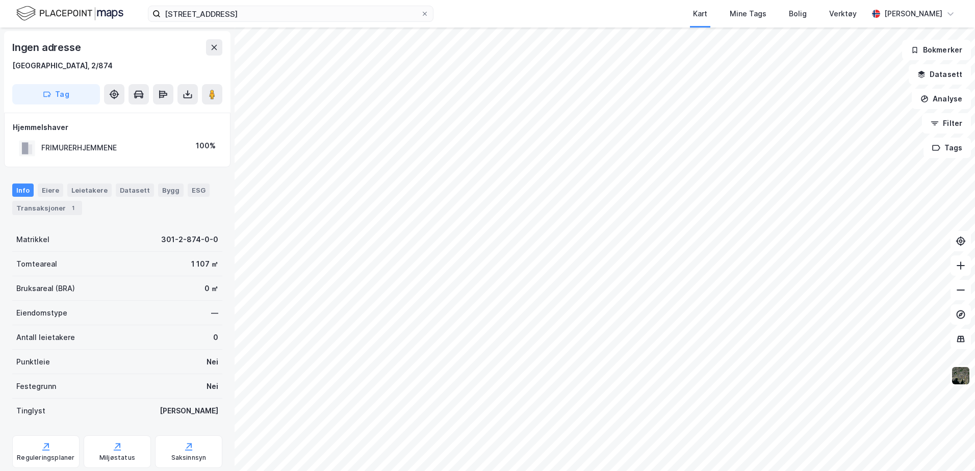
scroll to position [1, 0]
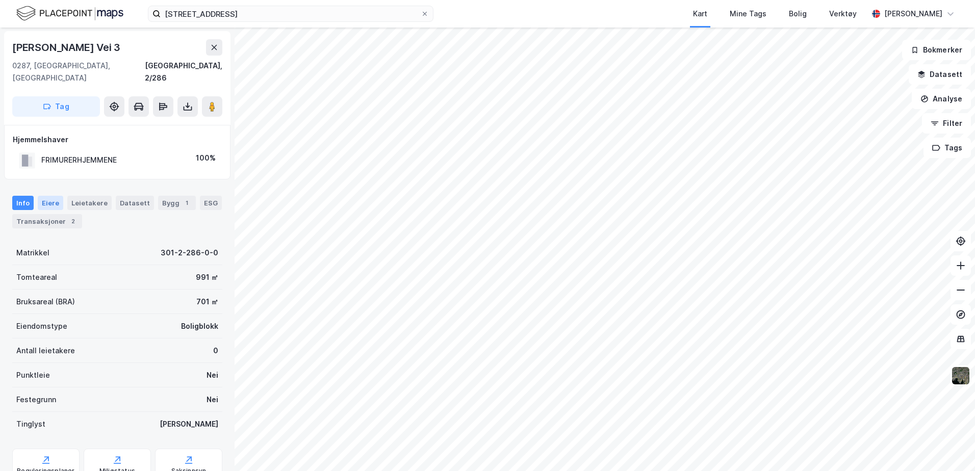
click at [53, 196] on div "Eiere" at bounding box center [51, 203] width 26 height 14
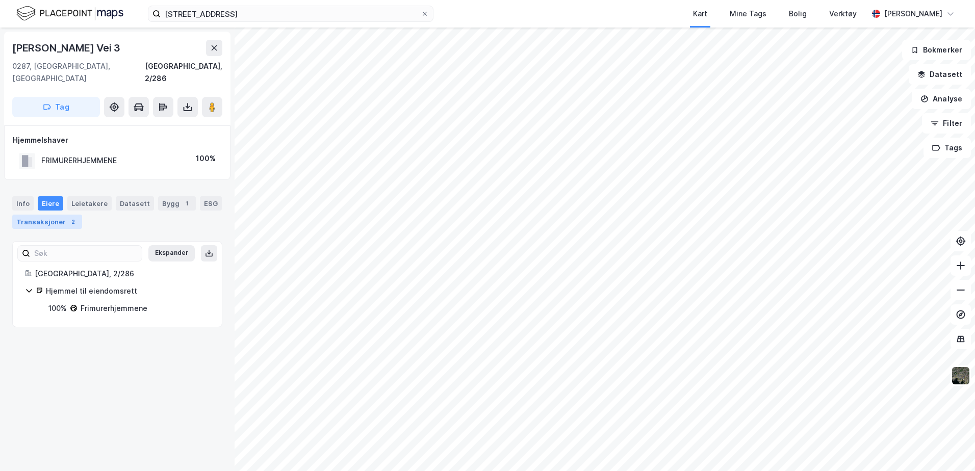
click at [52, 215] on div "Transaksjoner 2" at bounding box center [47, 222] width 70 height 14
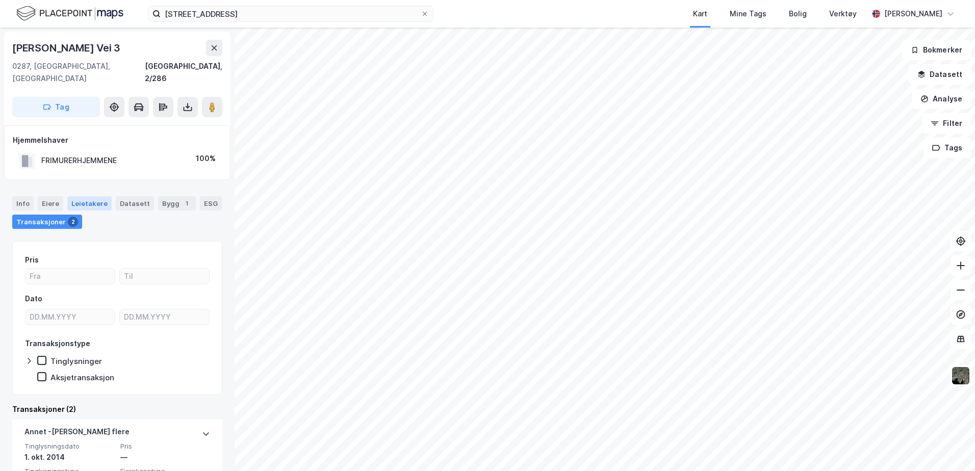
click at [88, 196] on div "Leietakere" at bounding box center [89, 203] width 44 height 14
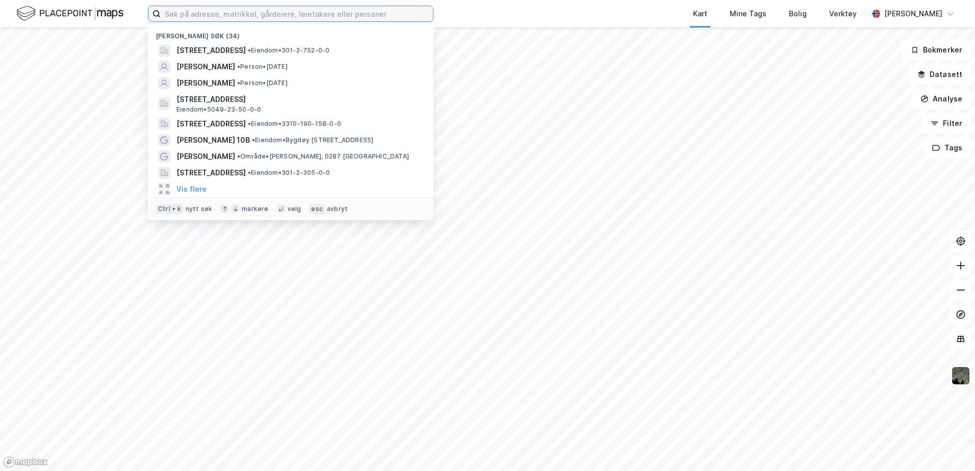
click at [281, 15] on input at bounding box center [297, 13] width 272 height 15
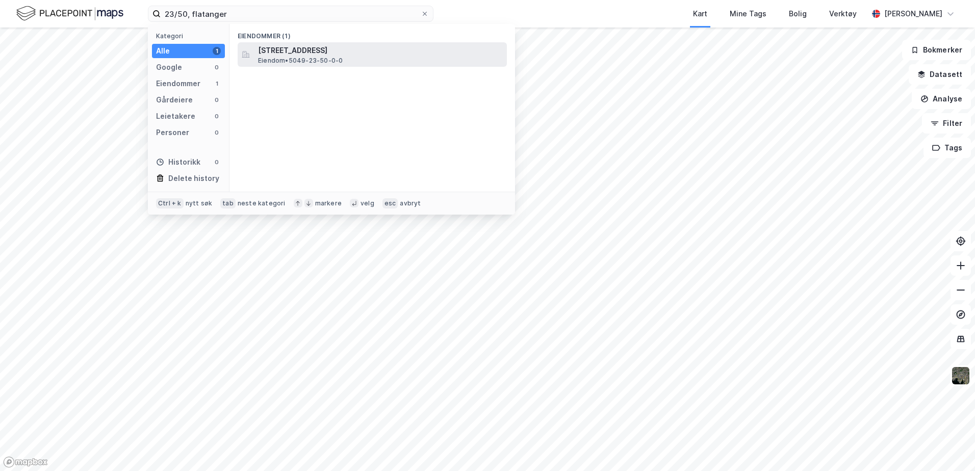
click at [298, 54] on span "[STREET_ADDRESS]" at bounding box center [380, 50] width 245 height 12
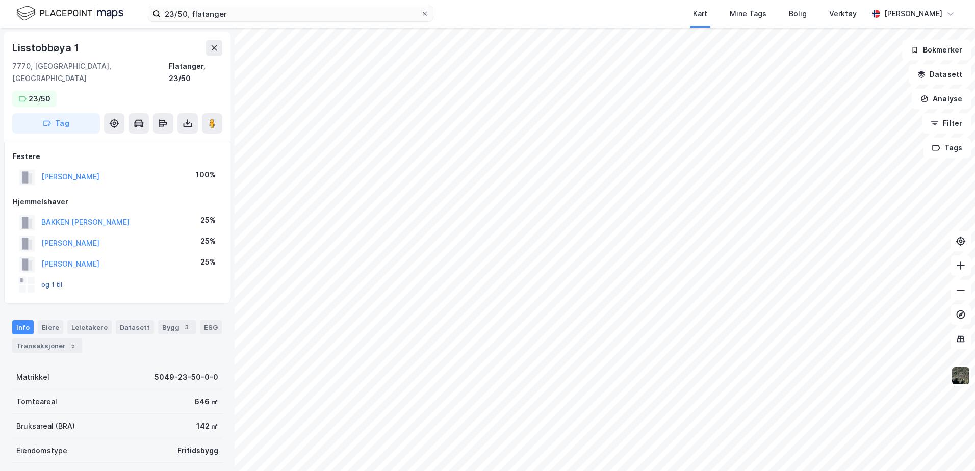
click at [0, 0] on button "og 1 til" at bounding box center [0, 0] width 0 height 0
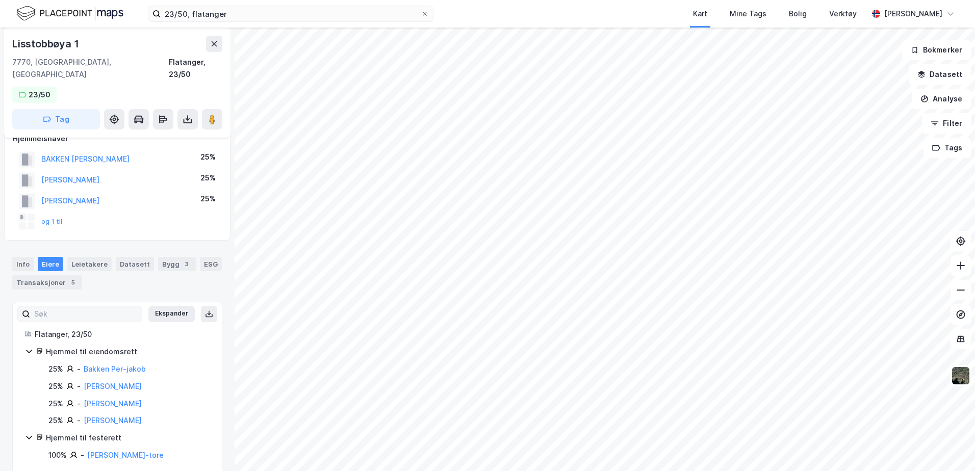
scroll to position [66, 0]
drag, startPoint x: 168, startPoint y: 248, endPoint x: 161, endPoint y: 249, distance: 7.7
click at [168, 254] on div "Bygg 3" at bounding box center [177, 261] width 38 height 14
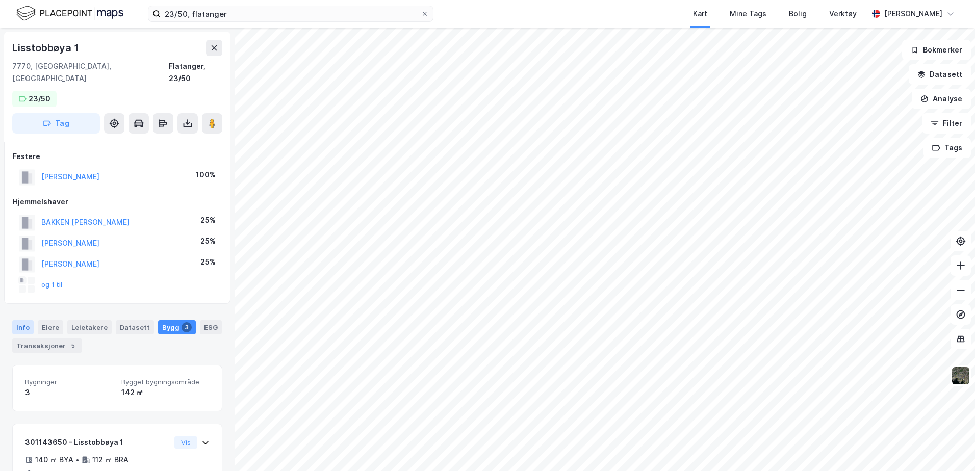
click at [28, 320] on div "Info" at bounding box center [22, 327] width 21 height 14
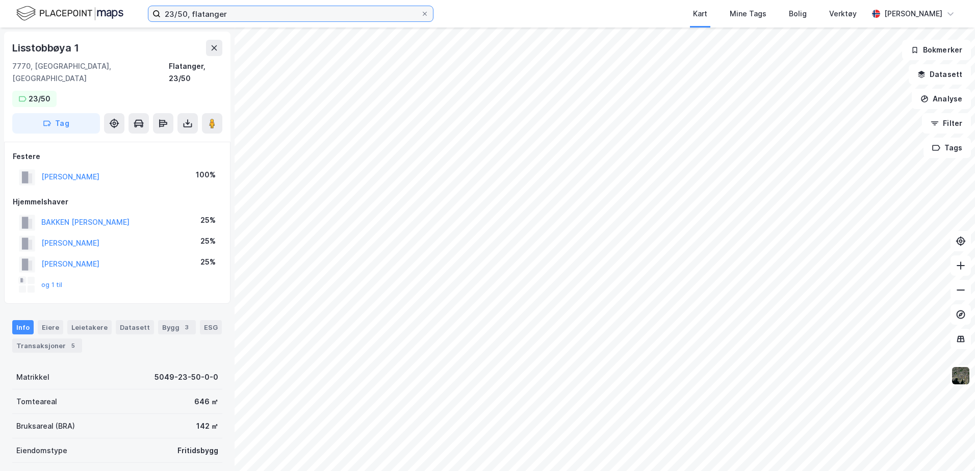
click at [172, 14] on input "23/50, flatanger" at bounding box center [291, 13] width 260 height 15
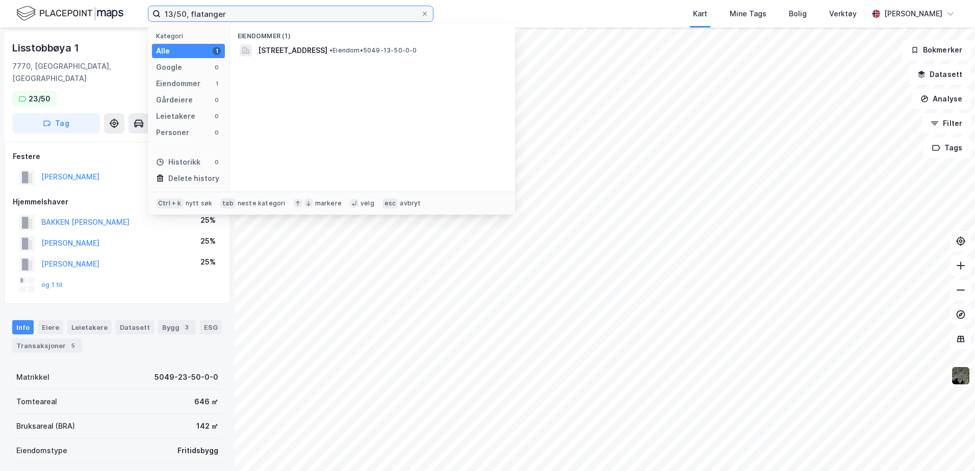
click at [186, 13] on input "13/50, flatanger" at bounding box center [291, 13] width 260 height 15
drag, startPoint x: 185, startPoint y: 14, endPoint x: 166, endPoint y: 17, distance: 19.0
click at [166, 17] on input "13/50, flatanger" at bounding box center [291, 13] width 260 height 15
type input "21/9 flatanger"
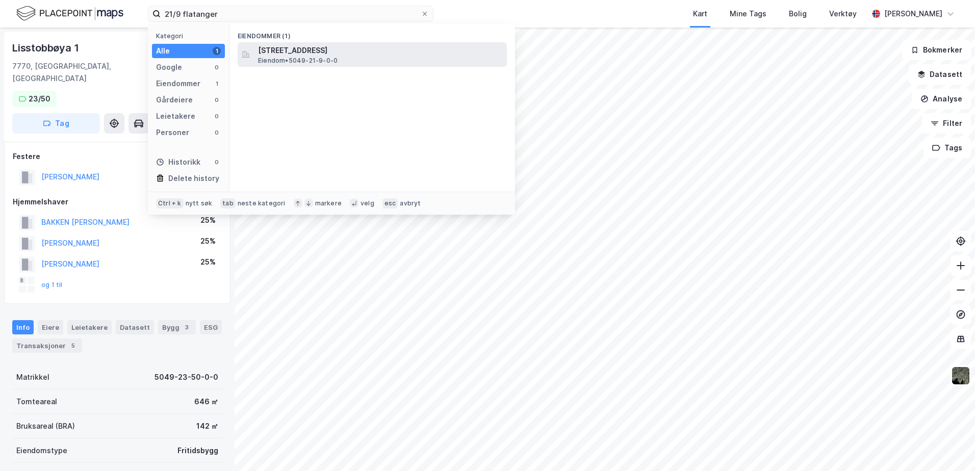
click at [283, 54] on span "Vedvikveien 457, 7770, FLATANGER, FLATANGER" at bounding box center [380, 50] width 245 height 12
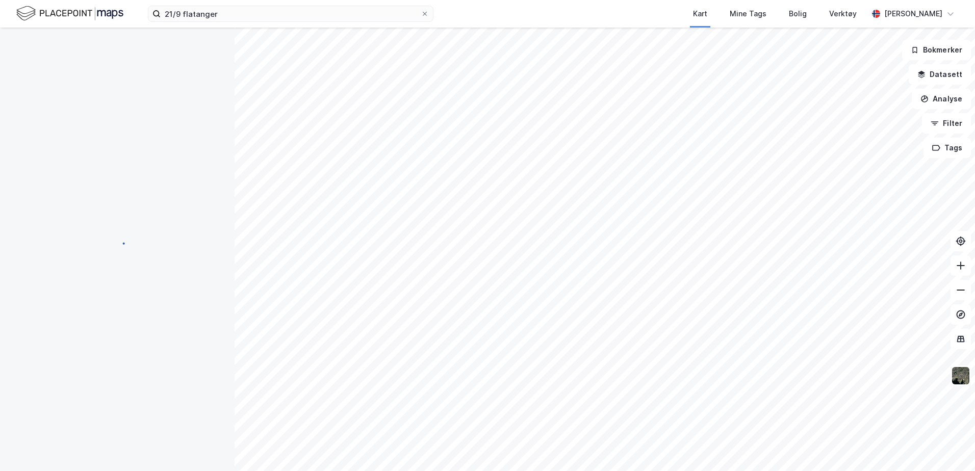
scroll to position [2, 0]
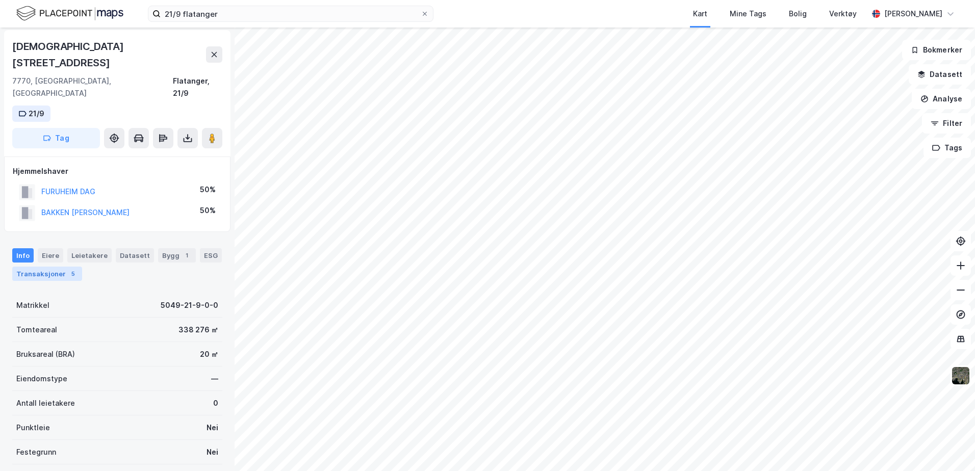
click at [55, 267] on div "Transaksjoner 5" at bounding box center [47, 274] width 70 height 14
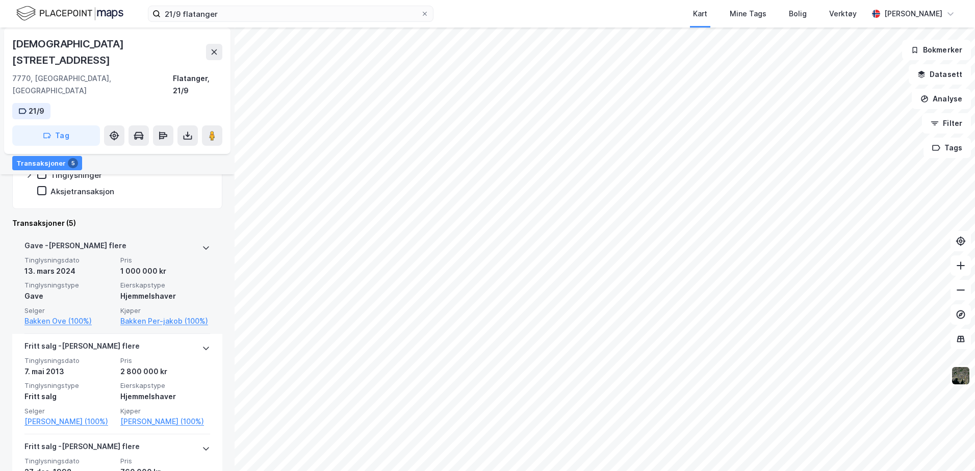
scroll to position [255, 0]
